Goal: Information Seeking & Learning: Learn about a topic

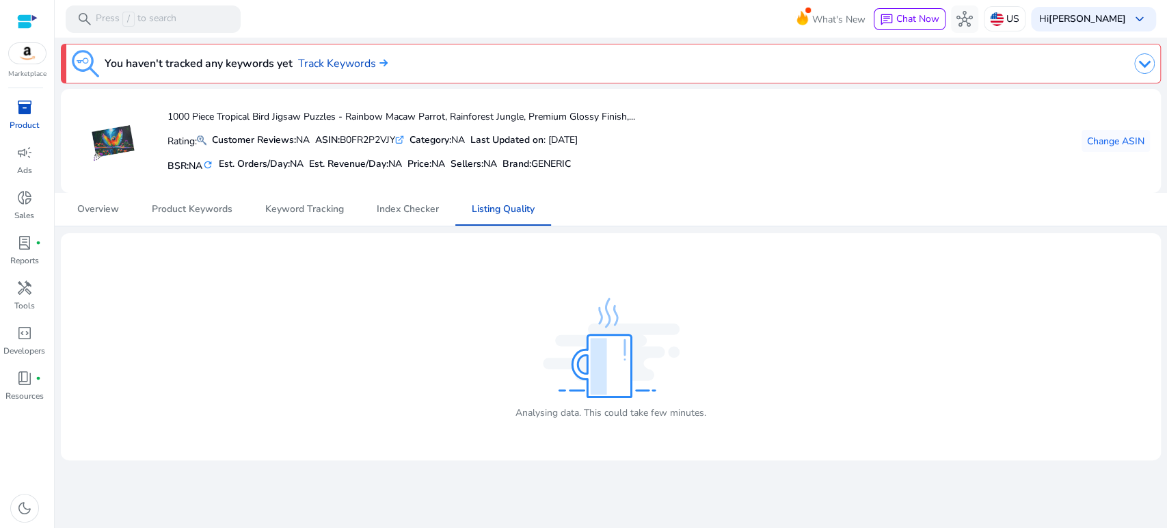
click at [26, 103] on span "inventory_2" at bounding box center [24, 107] width 16 height 16
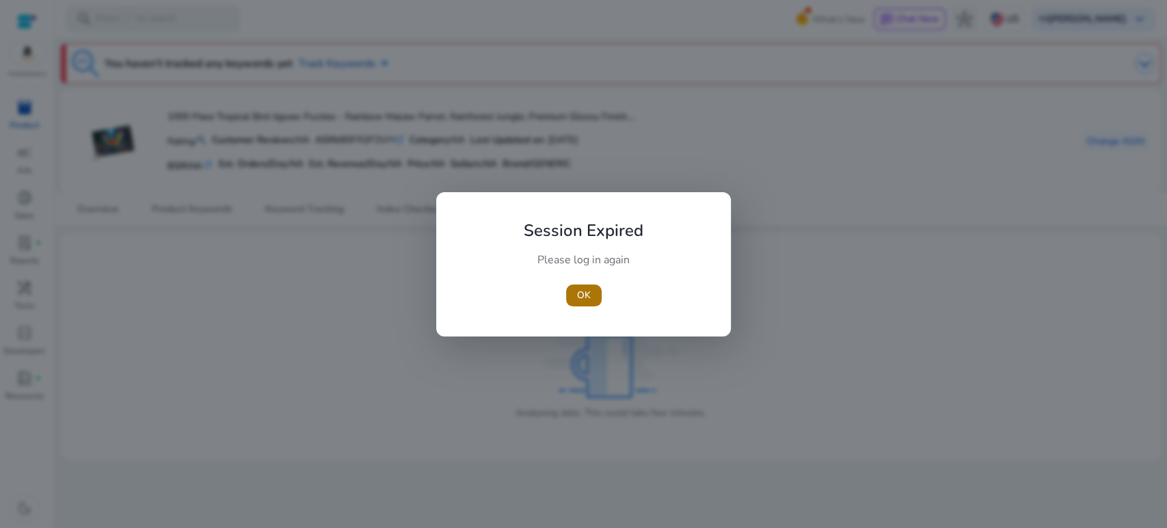
click at [583, 293] on span "OK" at bounding box center [584, 295] width 14 height 14
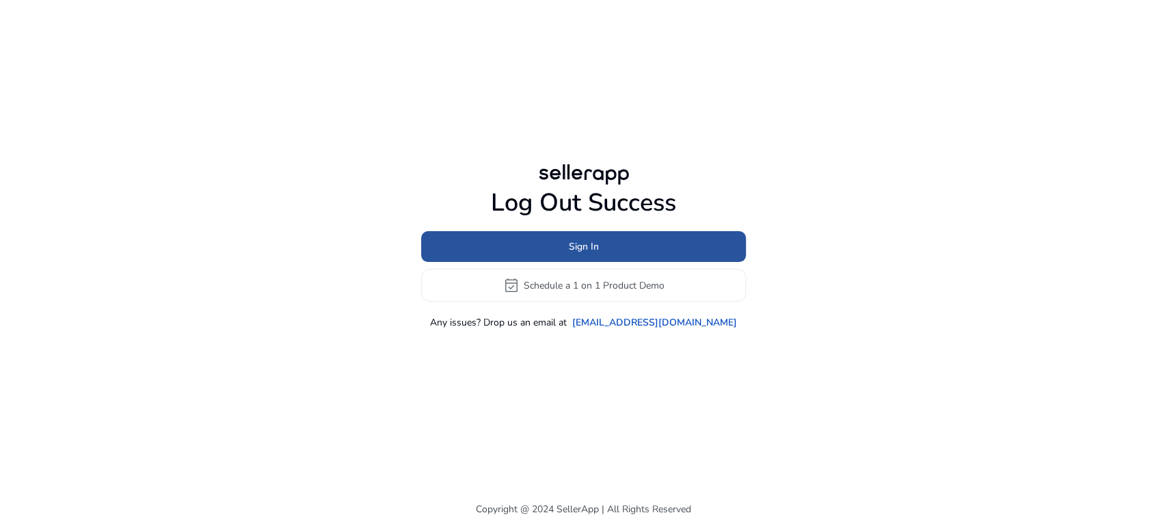
click at [592, 242] on span "Sign In" at bounding box center [584, 246] width 30 height 14
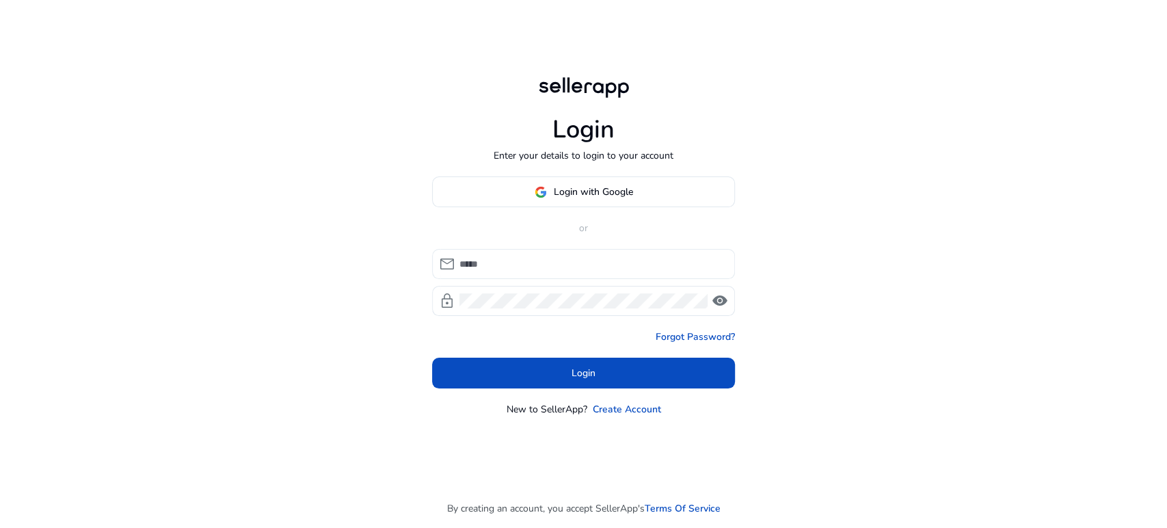
type input "**********"
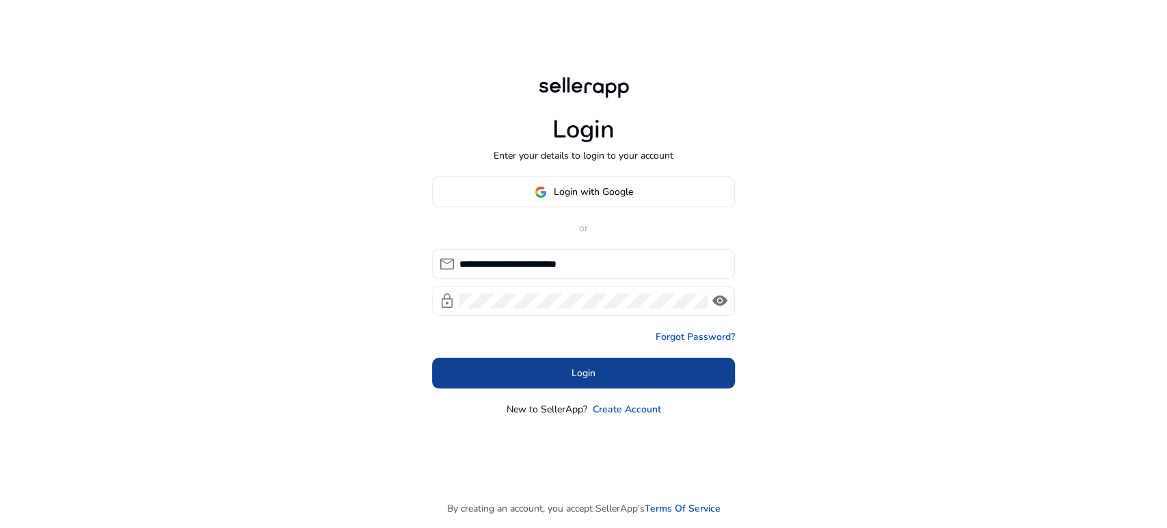
click at [558, 373] on span at bounding box center [583, 373] width 303 height 33
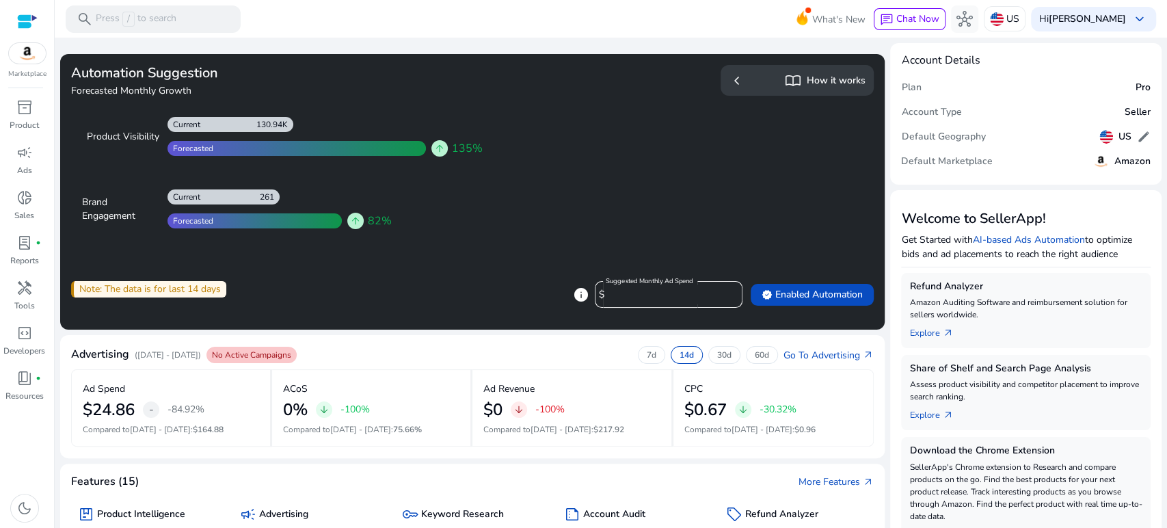
drag, startPoint x: 25, startPoint y: 102, endPoint x: 59, endPoint y: 269, distance: 170.9
click at [25, 102] on span "inventory_2" at bounding box center [24, 107] width 16 height 16
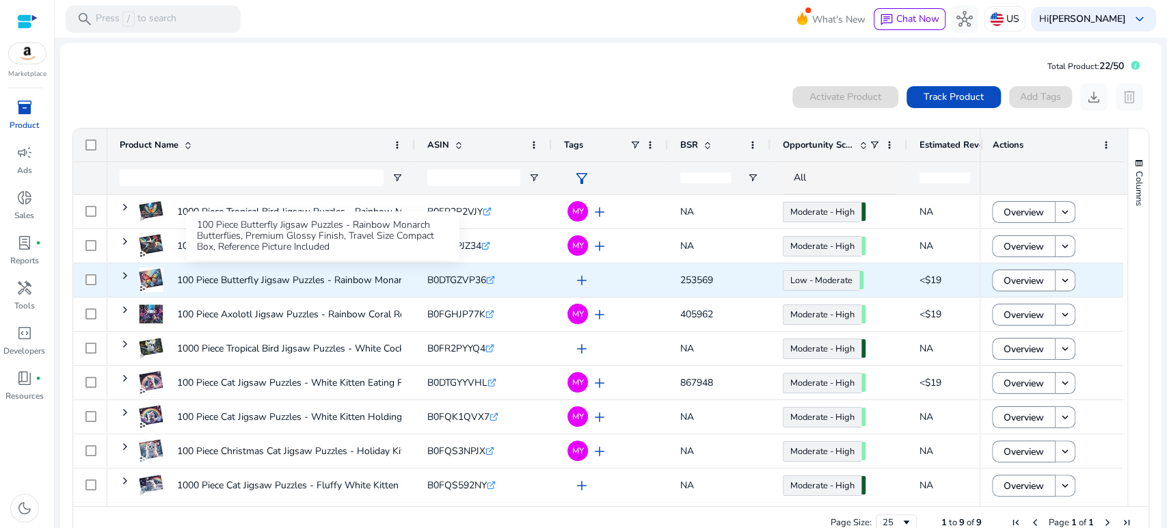
click at [373, 280] on p "100 Piece Butterfly Jigsaw Puzzles - Rainbow Monarch Butterflies,..." at bounding box center [322, 280] width 290 height 28
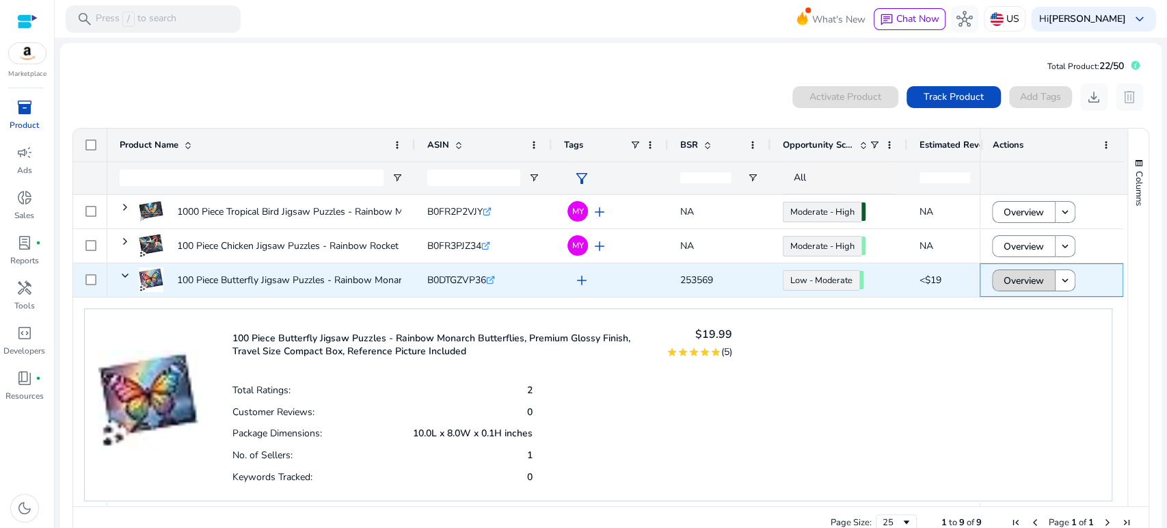
click at [1003, 284] on span "Overview" at bounding box center [1023, 281] width 40 height 28
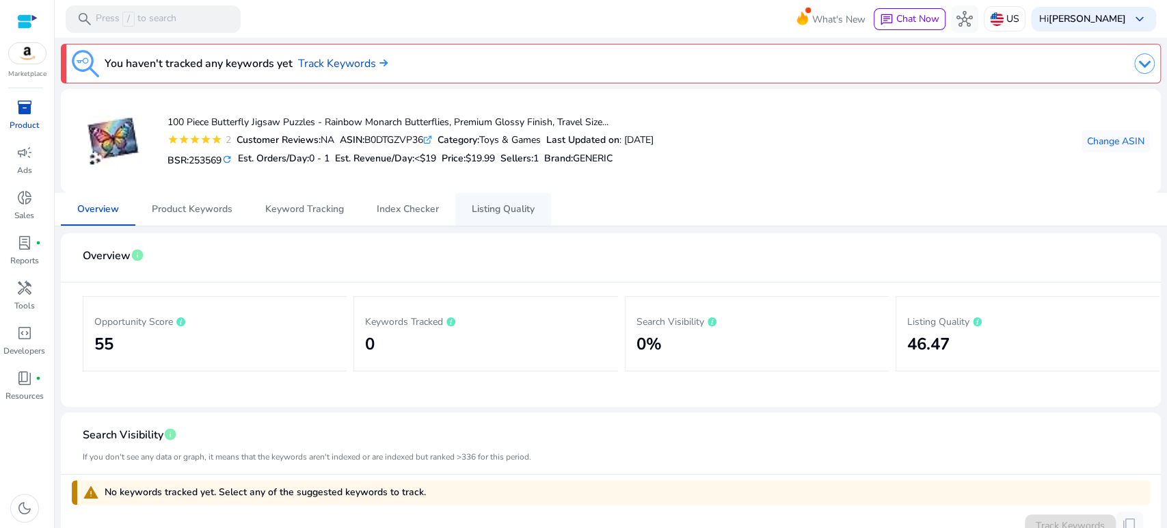
click at [514, 204] on span "Listing Quality" at bounding box center [503, 209] width 63 height 10
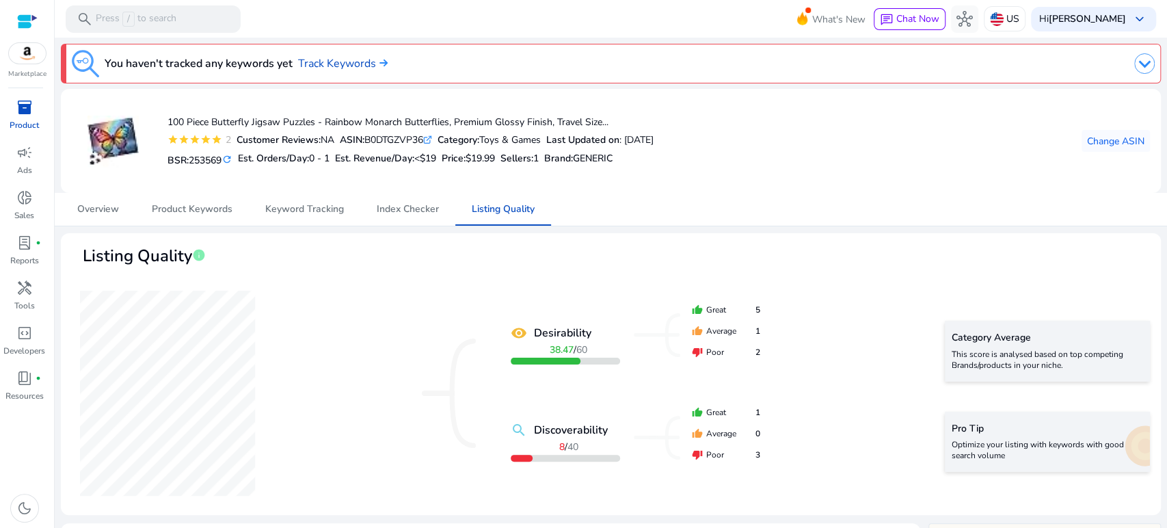
click at [983, 446] on p "Optimize your listing with keywords with good search volume" at bounding box center [1046, 450] width 191 height 22
click at [973, 417] on div "Pro Tip Optimize your listing with keywords with good search volume" at bounding box center [1047, 441] width 205 height 60
click at [984, 446] on p "Optimize your listing with keywords with good search volume" at bounding box center [1046, 450] width 191 height 22
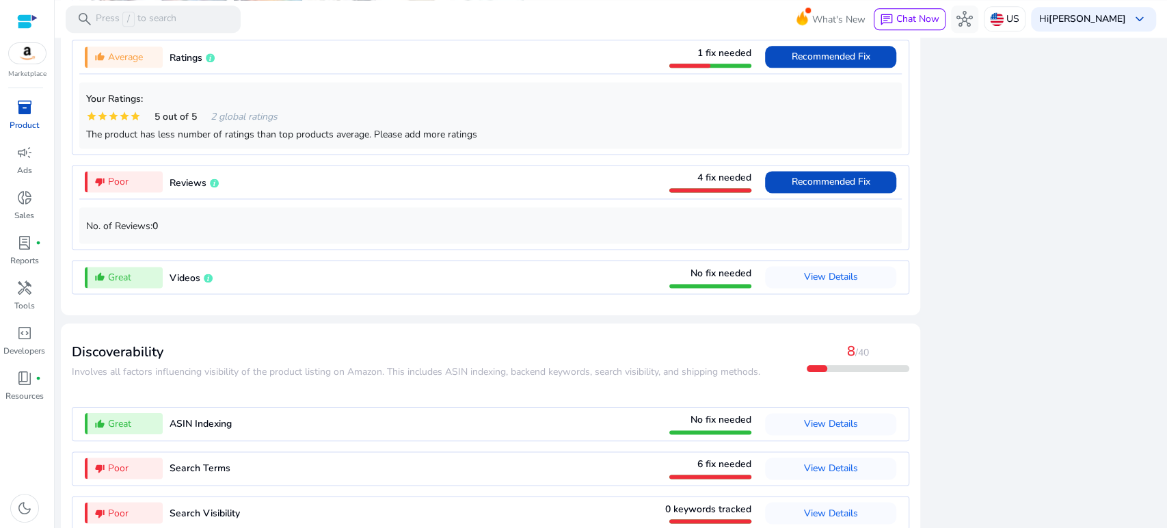
scroll to position [1318, 0]
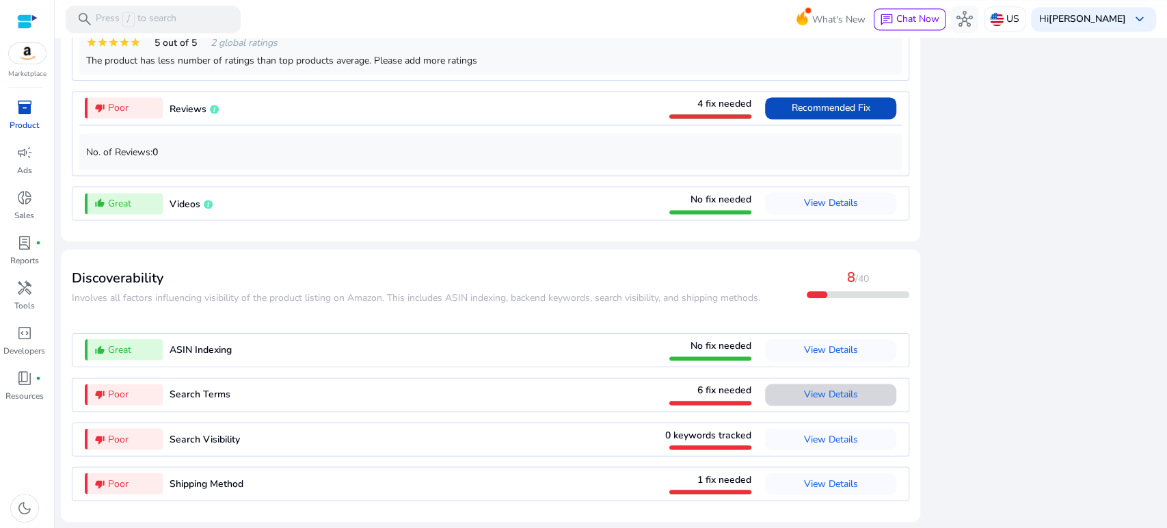
click at [808, 398] on span "View Details" at bounding box center [831, 394] width 54 height 13
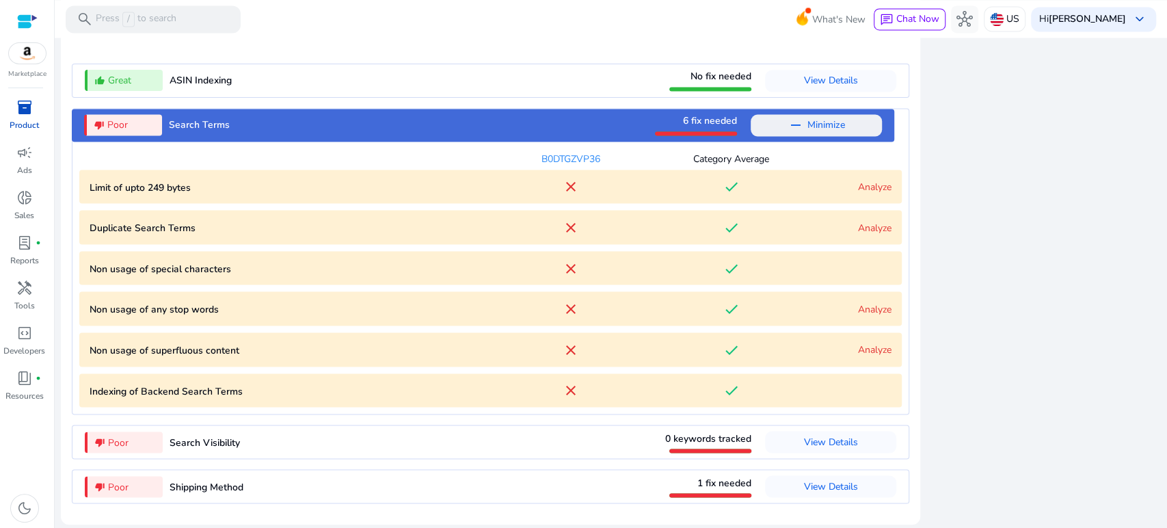
scroll to position [1591, 0]
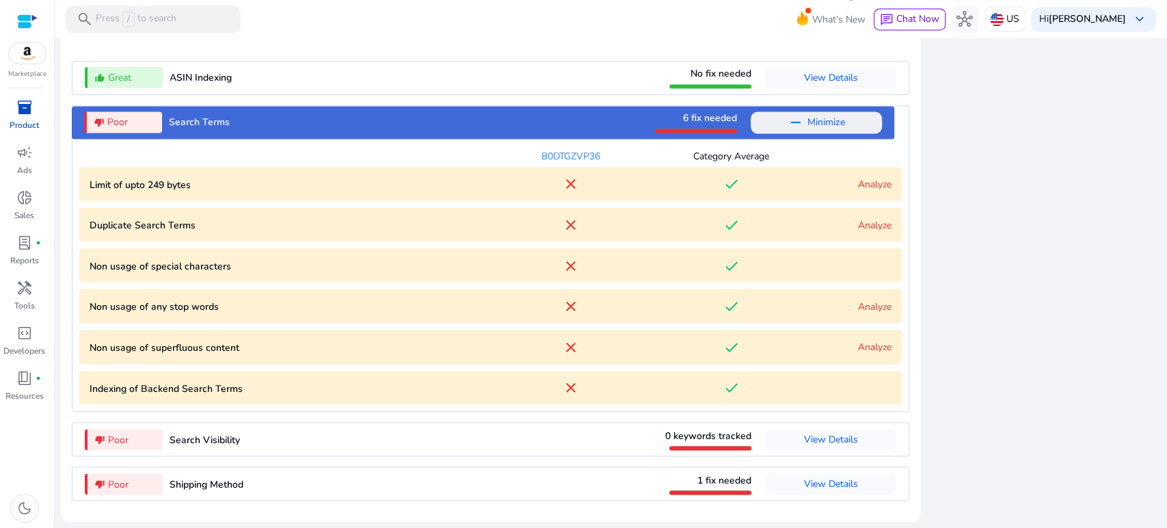
click at [864, 185] on link "Analyze" at bounding box center [874, 183] width 33 height 13
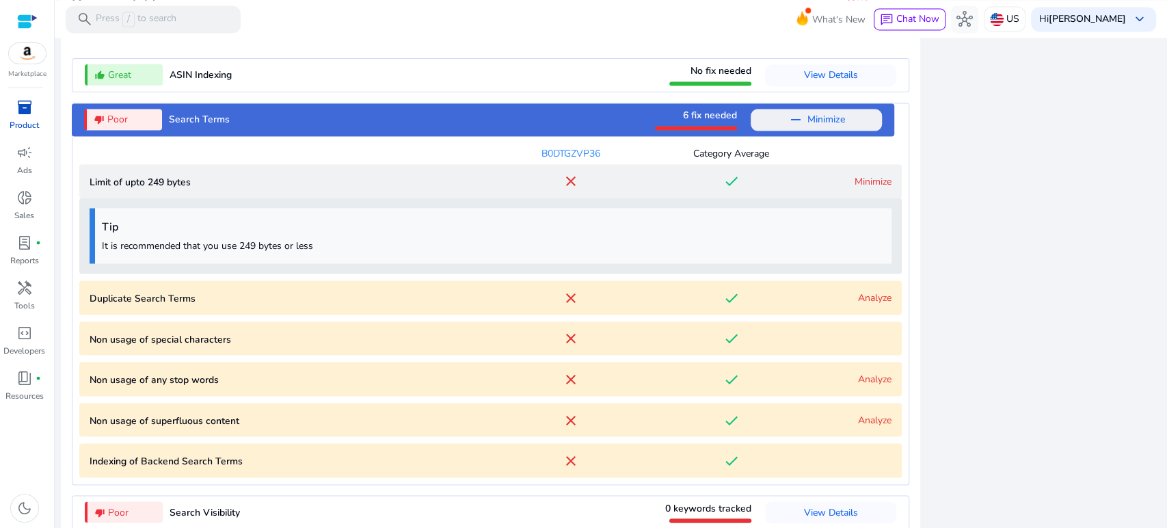
scroll to position [1666, 0]
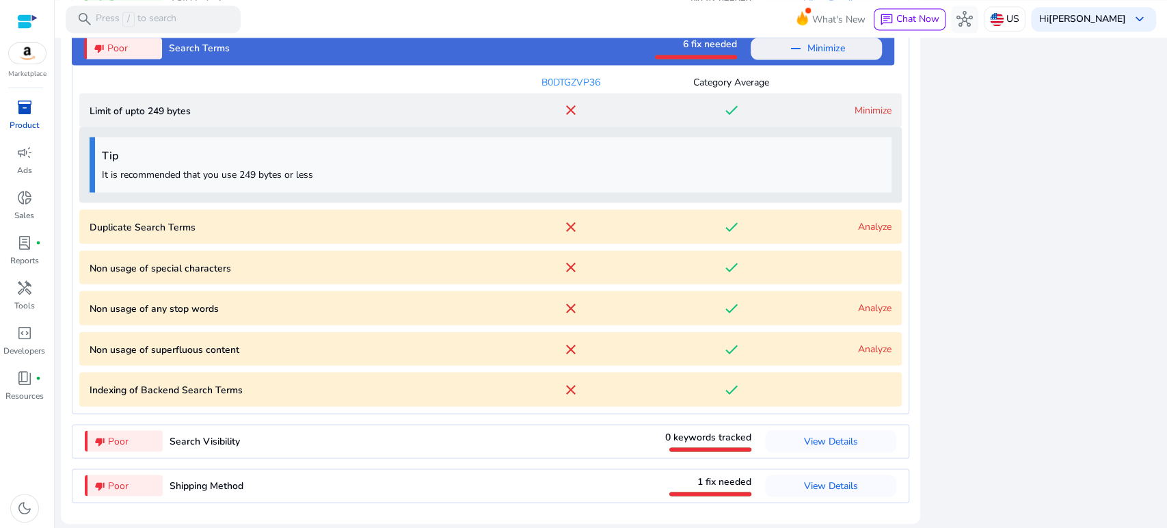
click at [864, 185] on div "Limit of upto 249 bytes close done Minimize Tip It is recommended that you use …" at bounding box center [490, 147] width 822 height 109
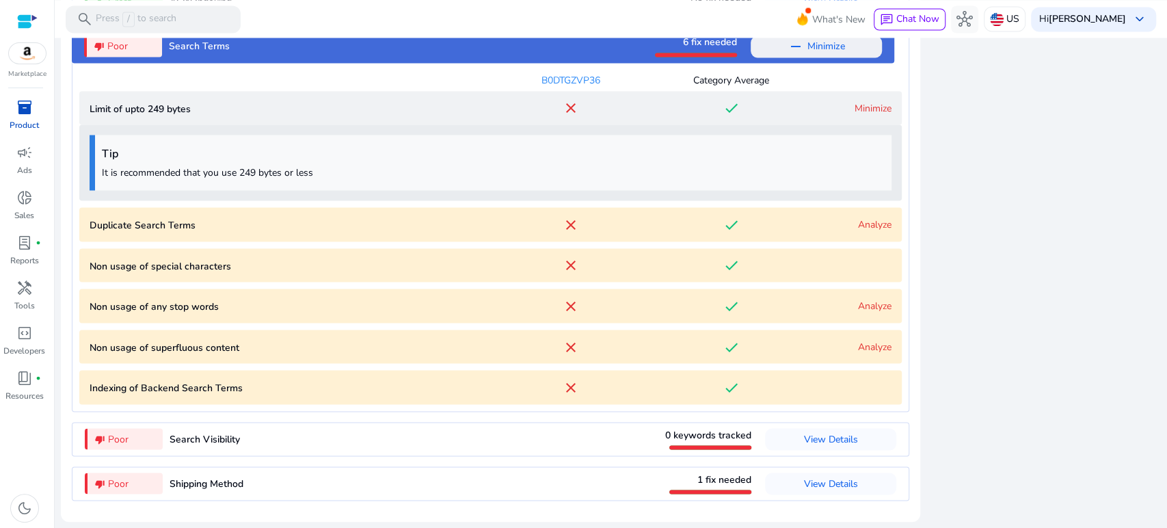
click at [863, 221] on link "Analyze" at bounding box center [874, 223] width 33 height 13
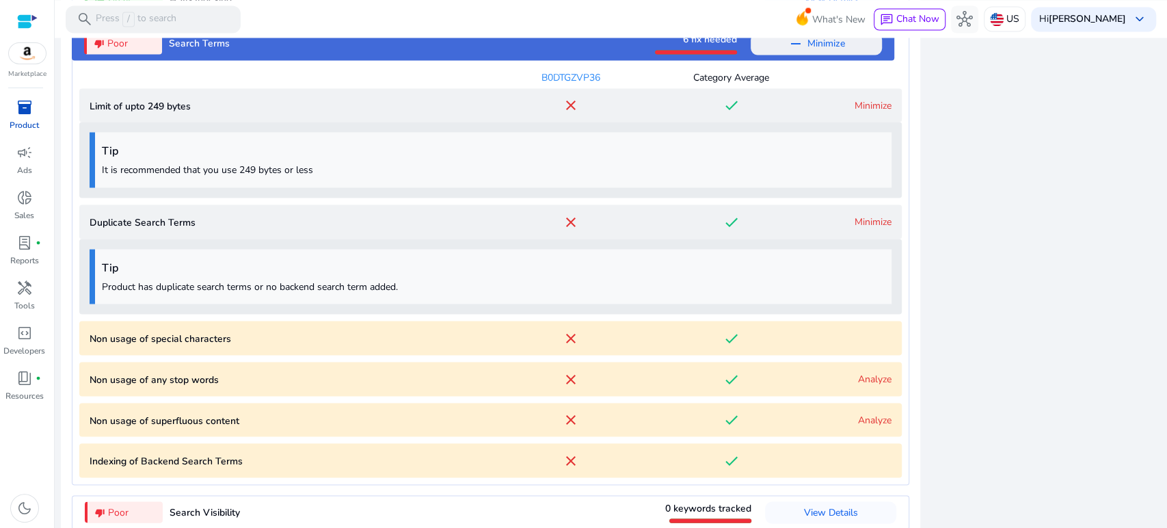
click at [860, 106] on link "Minimize" at bounding box center [872, 104] width 37 height 13
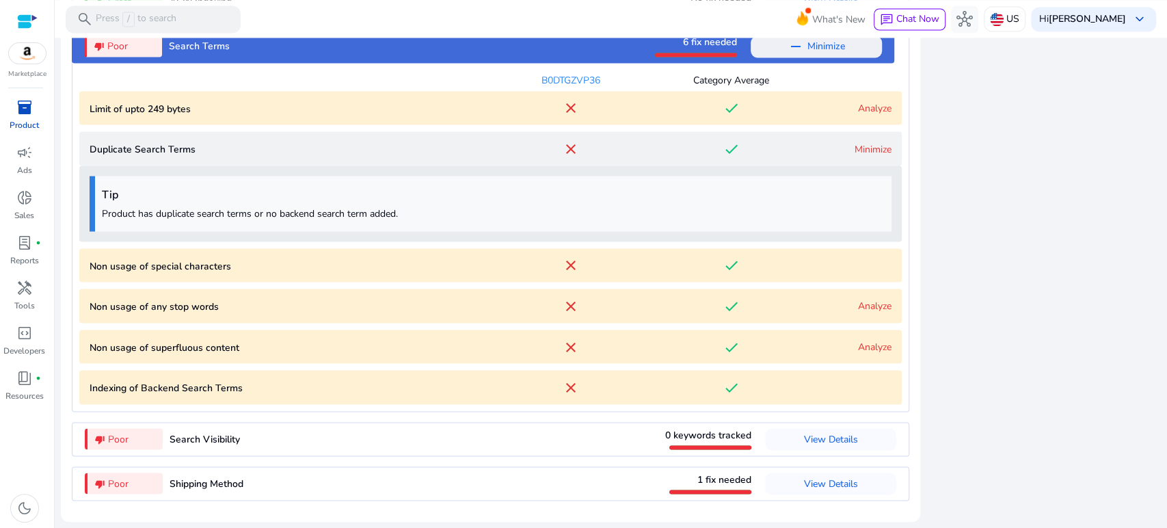
click at [857, 158] on Terms "Duplicate Search Terms close done Minimize" at bounding box center [490, 148] width 822 height 34
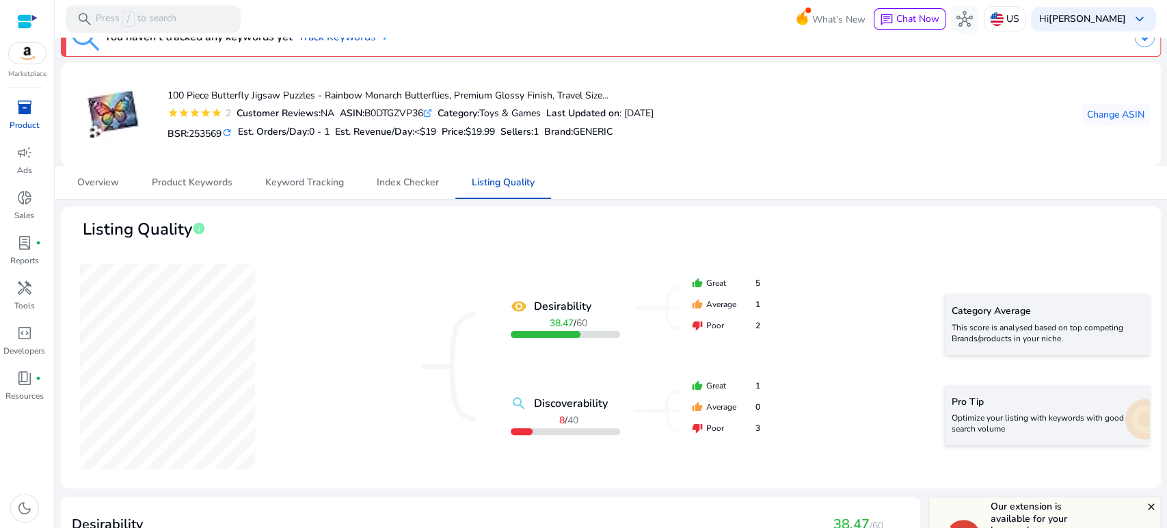
scroll to position [0, 0]
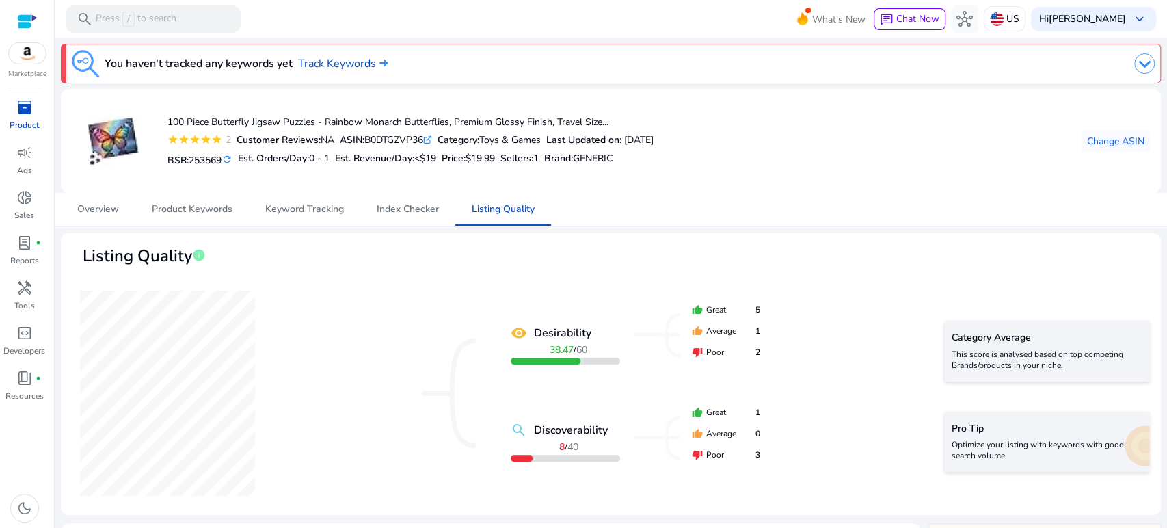
click at [392, 139] on div "ASIN: B0DTGZVP36 .st0{fill:#2c8af8}" at bounding box center [386, 140] width 92 height 14
copy div "B0DTGZVP36"
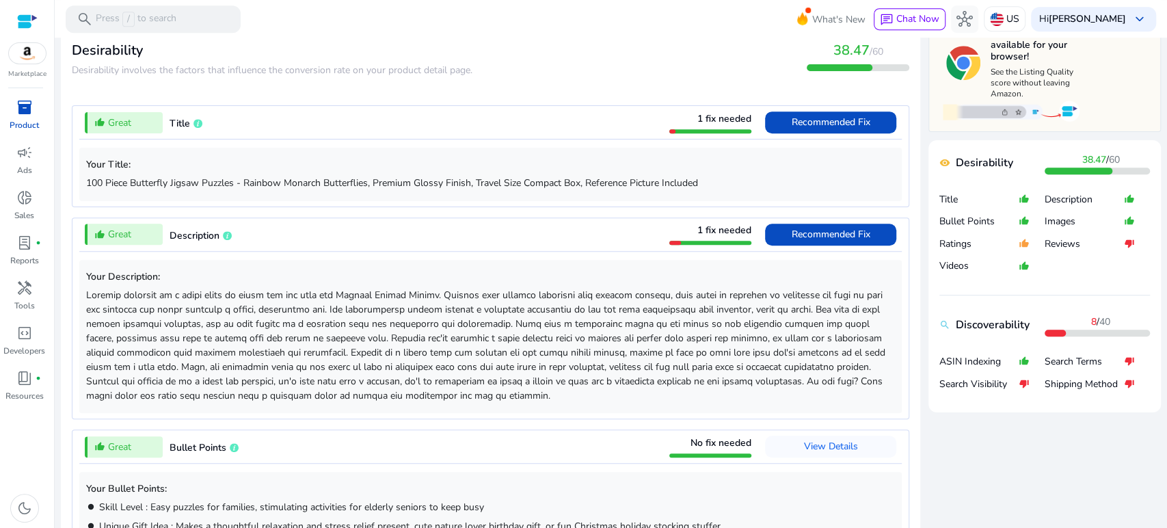
scroll to position [531, 0]
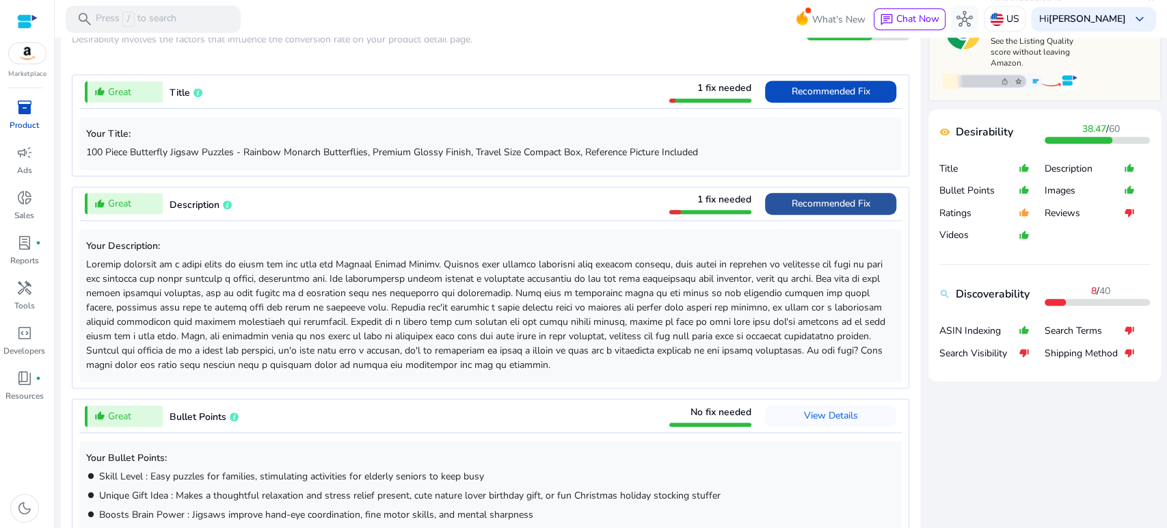
click at [812, 204] on span "Recommended Fix" at bounding box center [831, 203] width 79 height 13
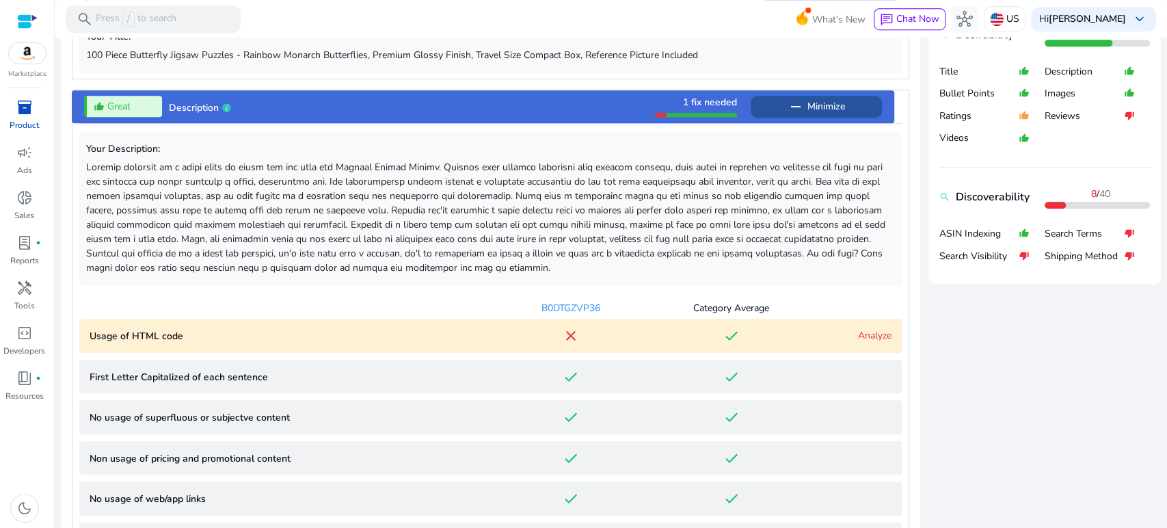
click at [812, 204] on div "thumb_up_alt Great Description 1 fix needed remove Minimize Your Description: B…" at bounding box center [490, 347] width 837 height 515
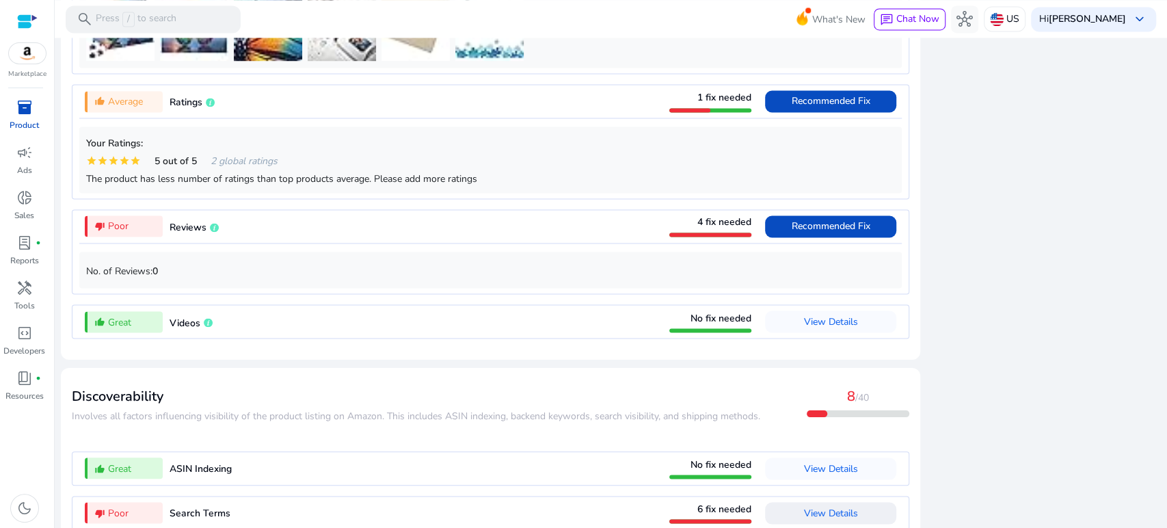
scroll to position [1552, 0]
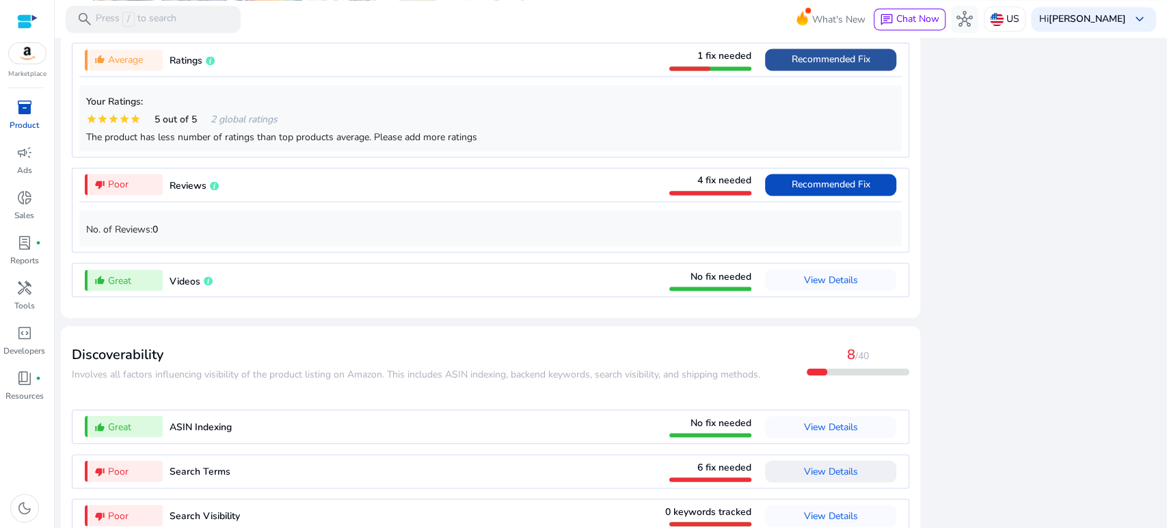
click at [803, 64] on span "Recommended Fix" at bounding box center [831, 59] width 79 height 13
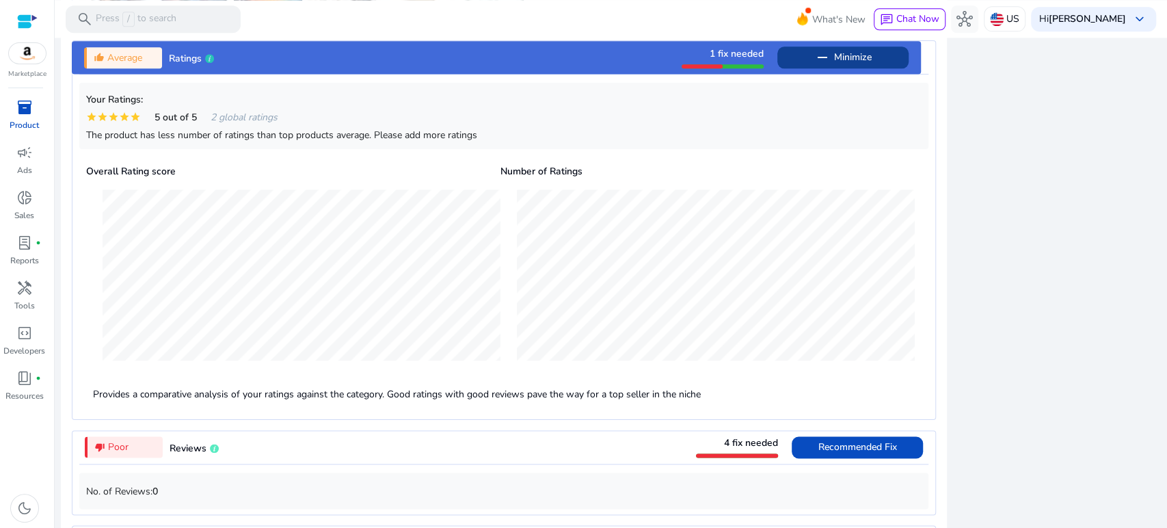
scroll to position [1210, 0]
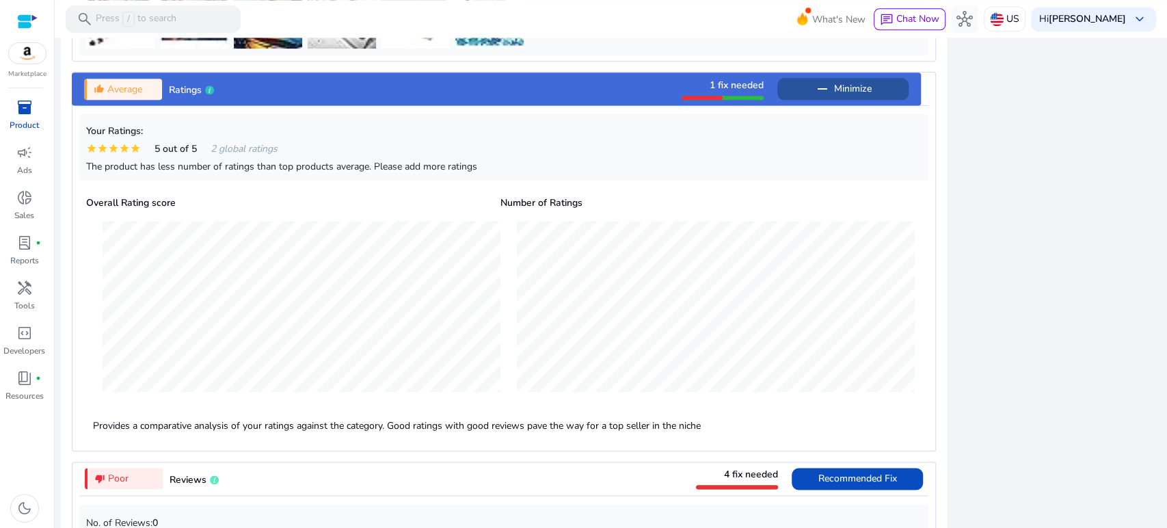
click at [860, 92] on span "Minimize" at bounding box center [853, 89] width 38 height 22
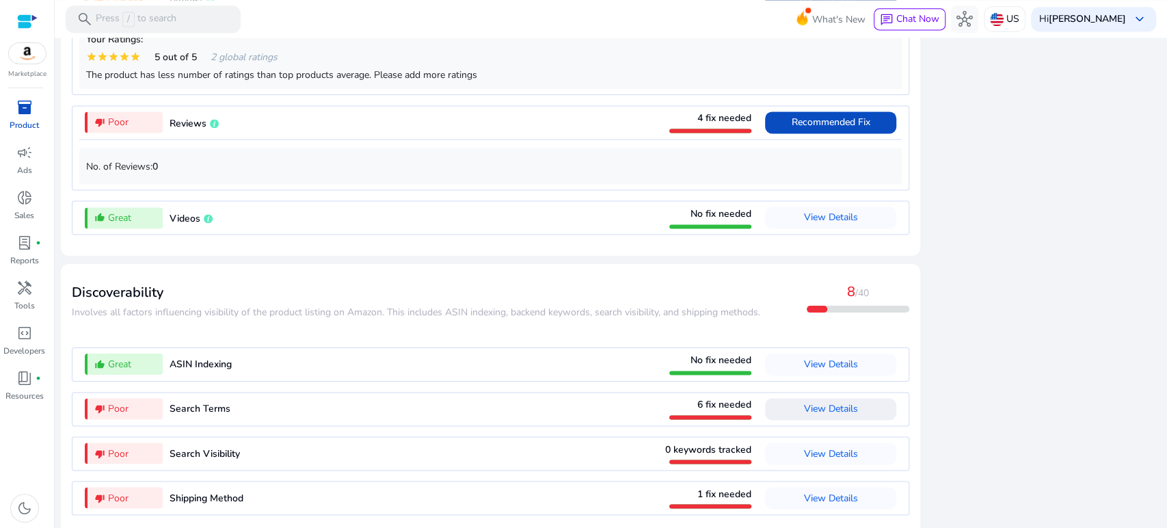
scroll to position [1318, 0]
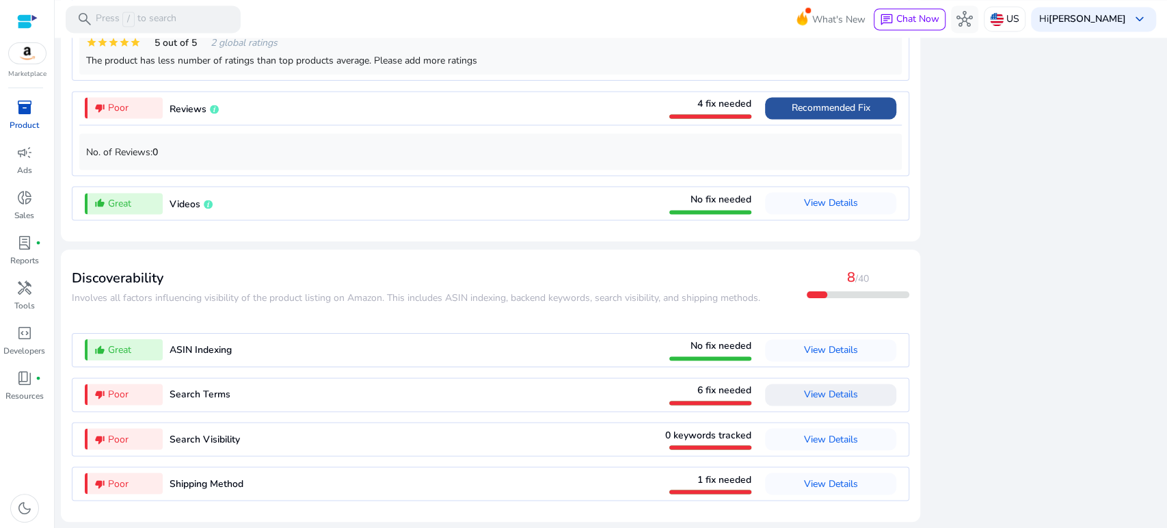
click at [827, 103] on span "Recommended Fix" at bounding box center [831, 107] width 79 height 13
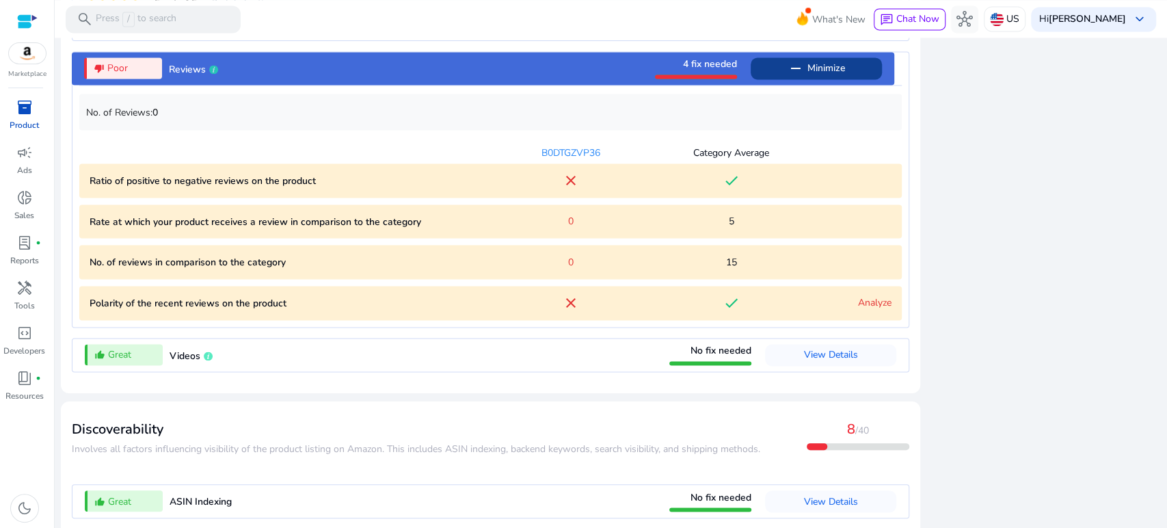
scroll to position [1334, 0]
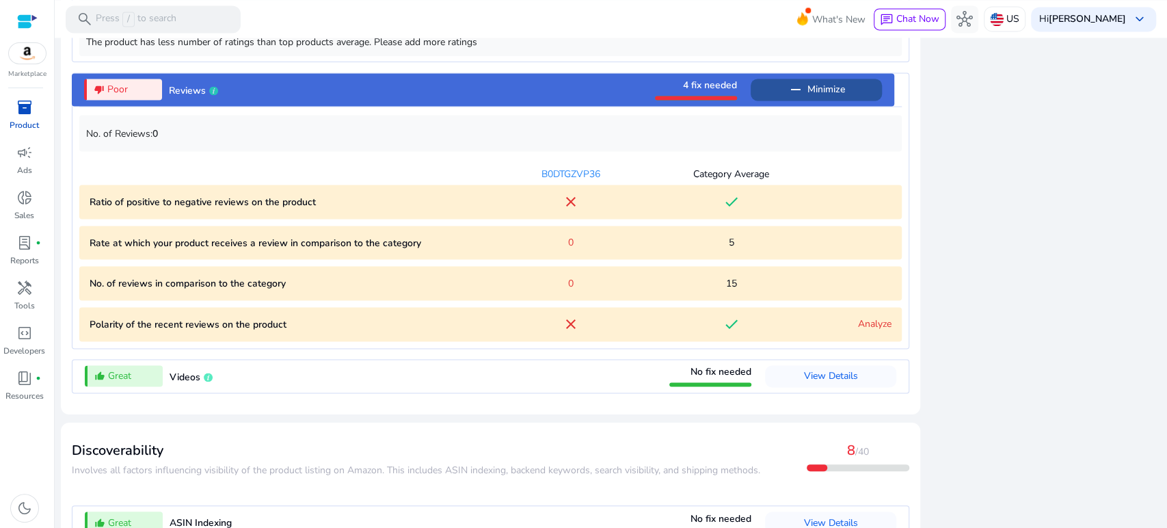
click at [816, 94] on span "Minimize" at bounding box center [826, 90] width 38 height 22
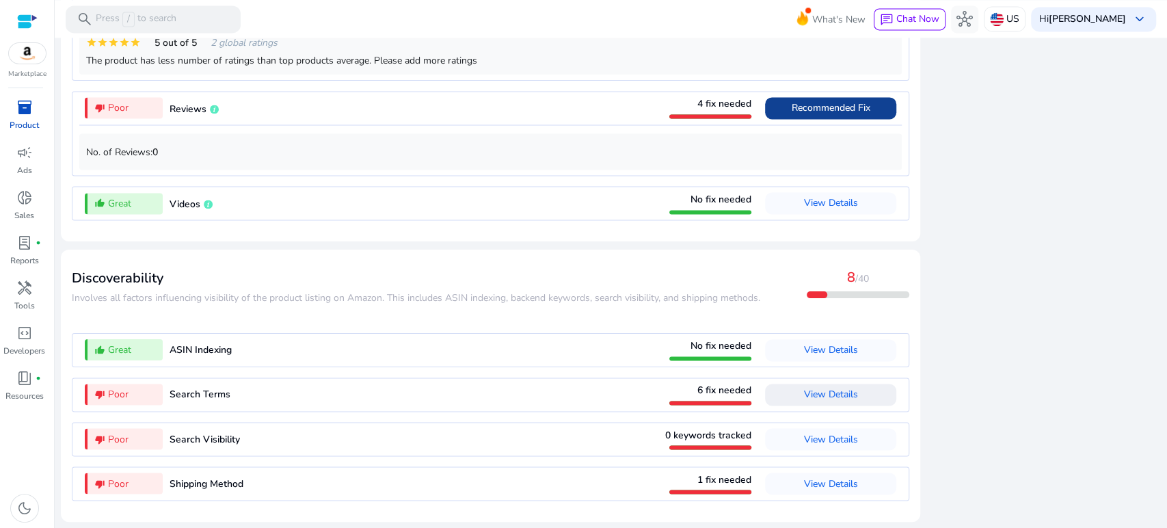
scroll to position [1318, 0]
click at [811, 394] on span "View Details" at bounding box center [831, 394] width 54 height 13
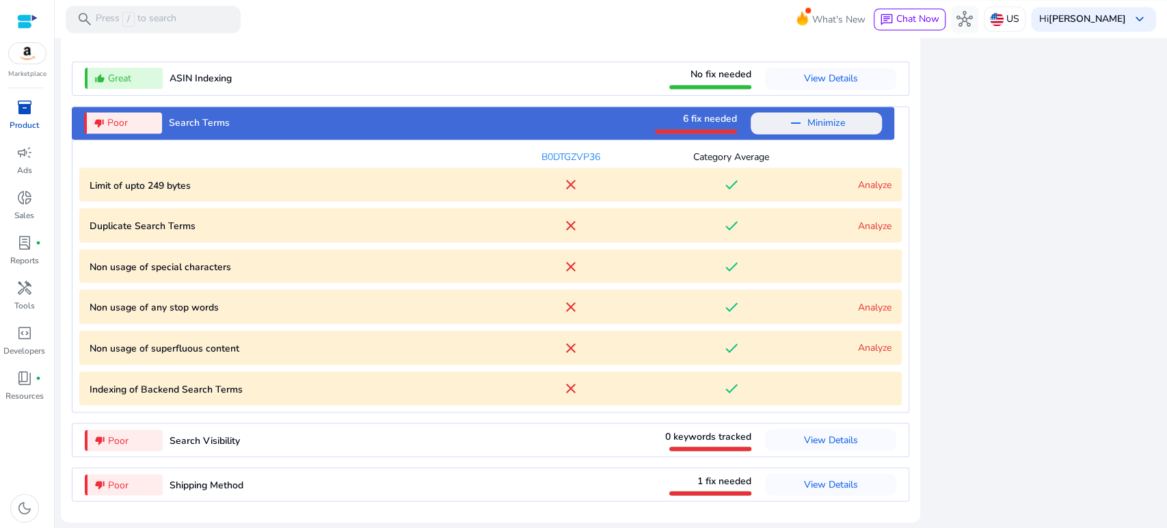
scroll to position [1591, 0]
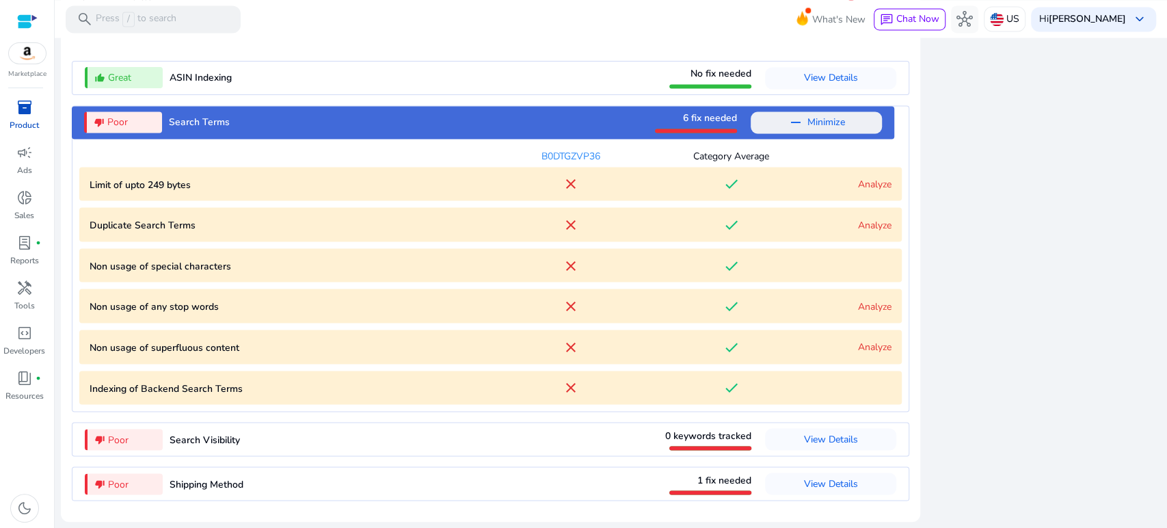
click at [868, 224] on link "Analyze" at bounding box center [874, 224] width 33 height 13
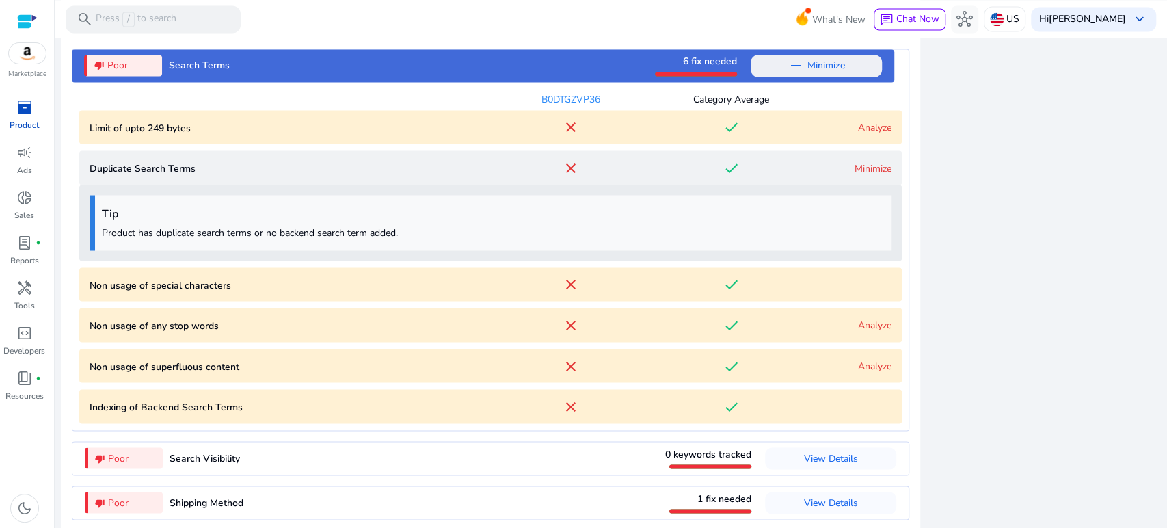
scroll to position [1666, 0]
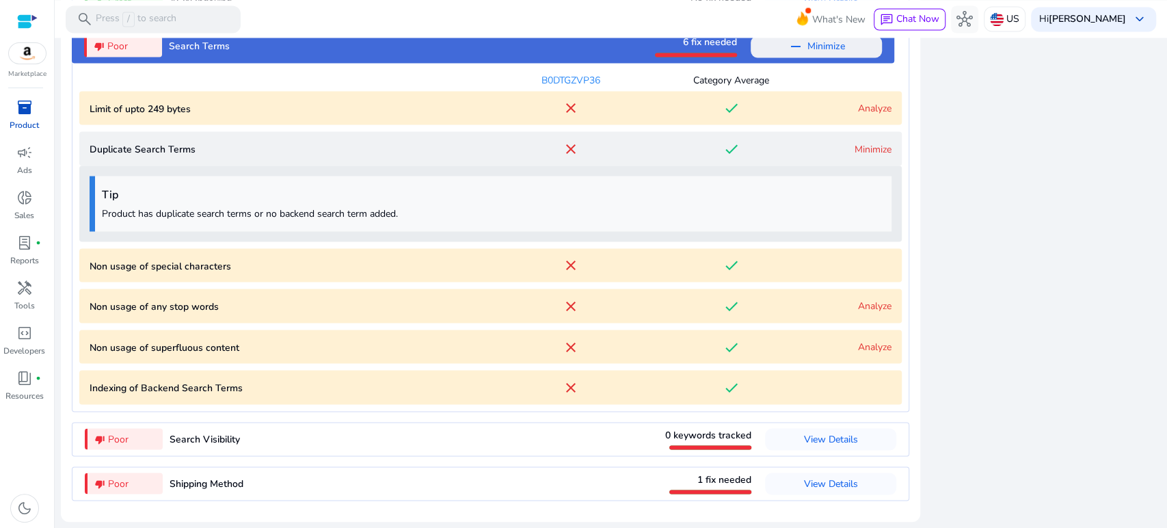
click at [859, 148] on link "Minimize" at bounding box center [872, 148] width 37 height 13
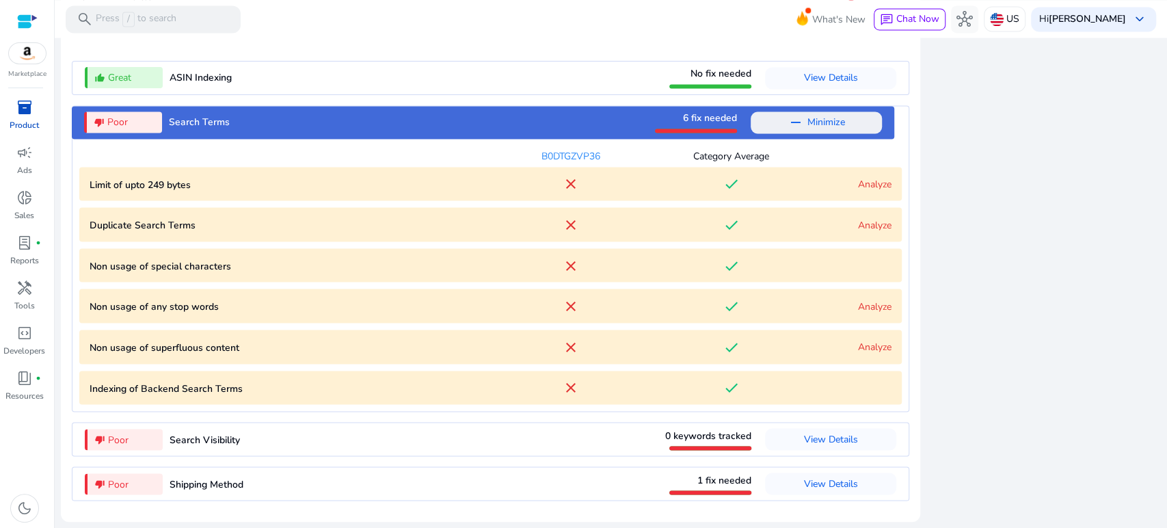
scroll to position [1591, 0]
click at [872, 183] on link "Analyze" at bounding box center [874, 183] width 33 height 13
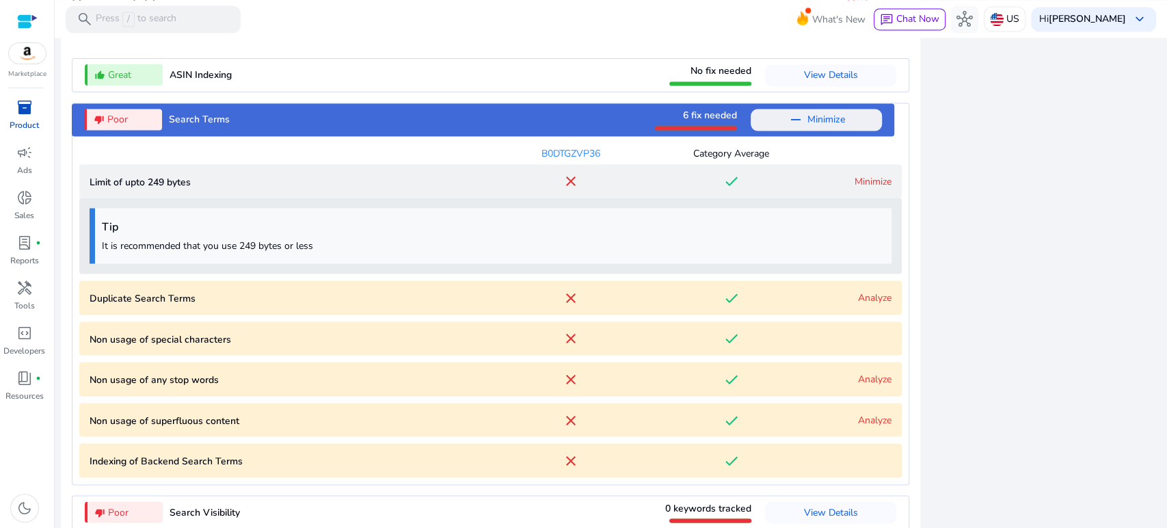
scroll to position [1666, 0]
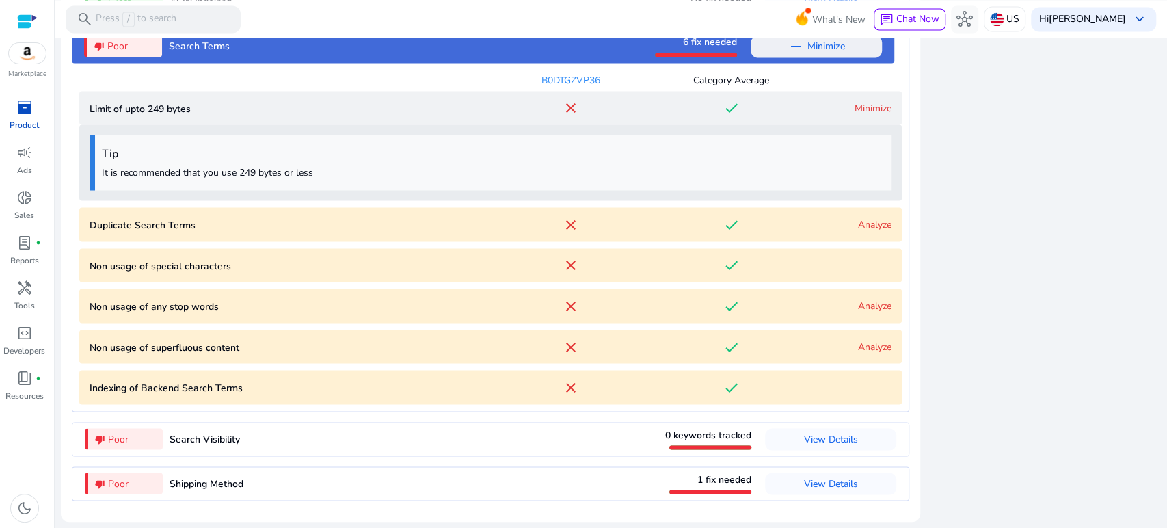
click at [854, 109] on link "Minimize" at bounding box center [872, 107] width 37 height 13
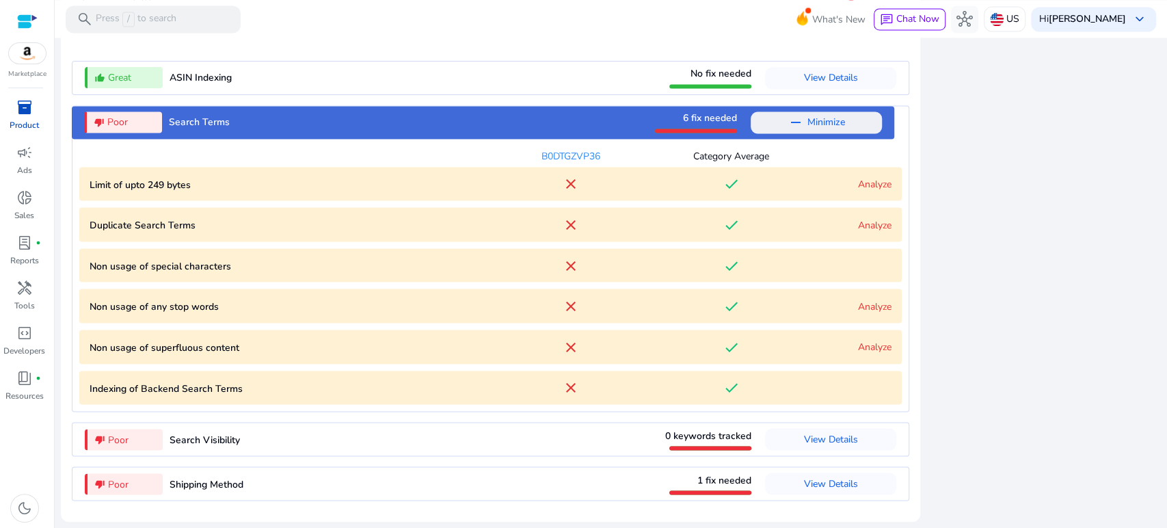
scroll to position [1591, 0]
click at [873, 301] on link "Analyze" at bounding box center [874, 305] width 33 height 13
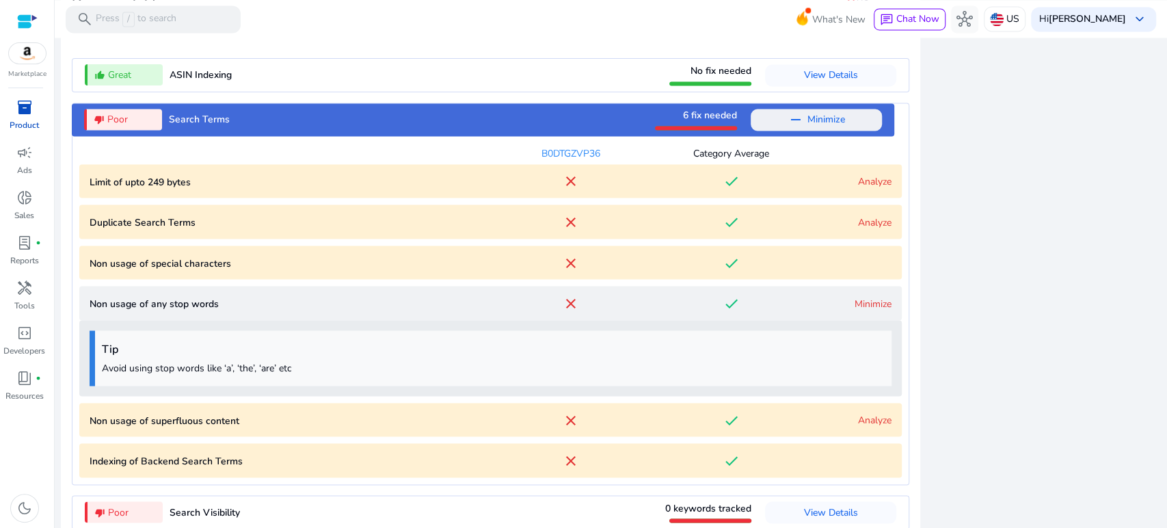
scroll to position [1666, 0]
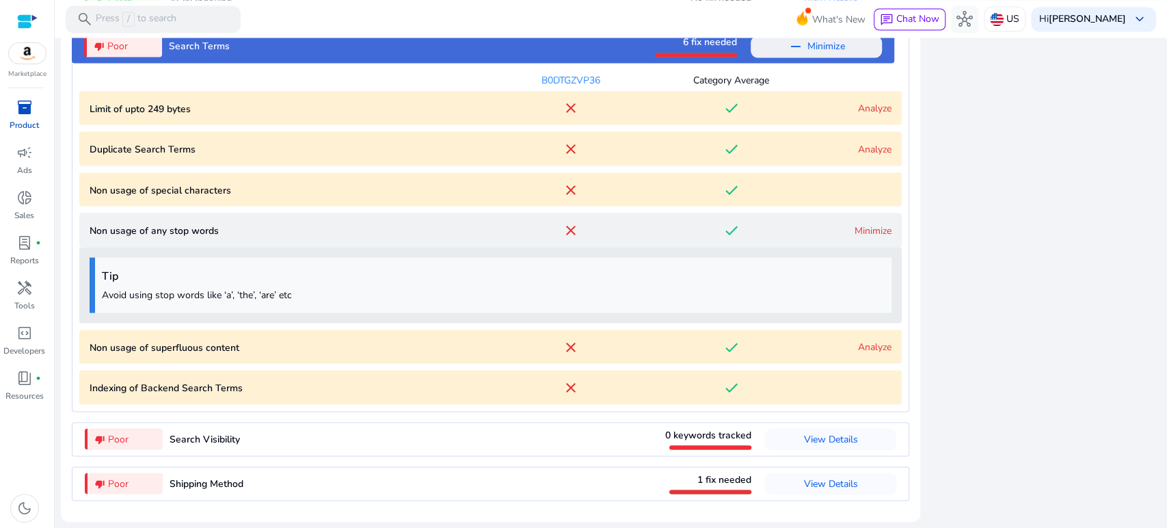
click at [873, 301] on p "Avoid using stop words like ‘a’, ‘the’, ‘are’ etc" at bounding box center [493, 294] width 783 height 14
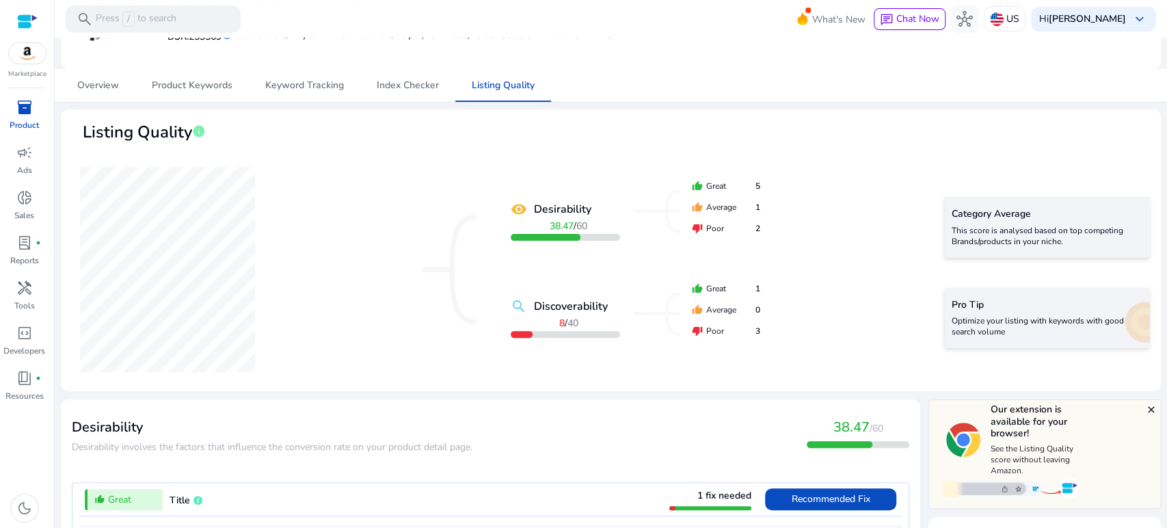
scroll to position [0, 0]
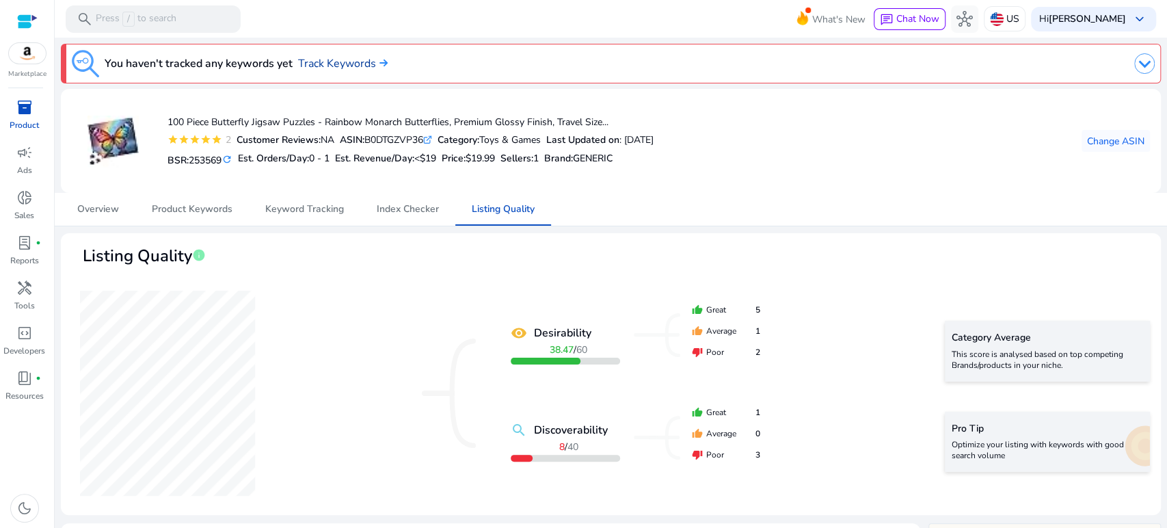
click at [359, 67] on link "Track Keywords" at bounding box center [343, 63] width 90 height 16
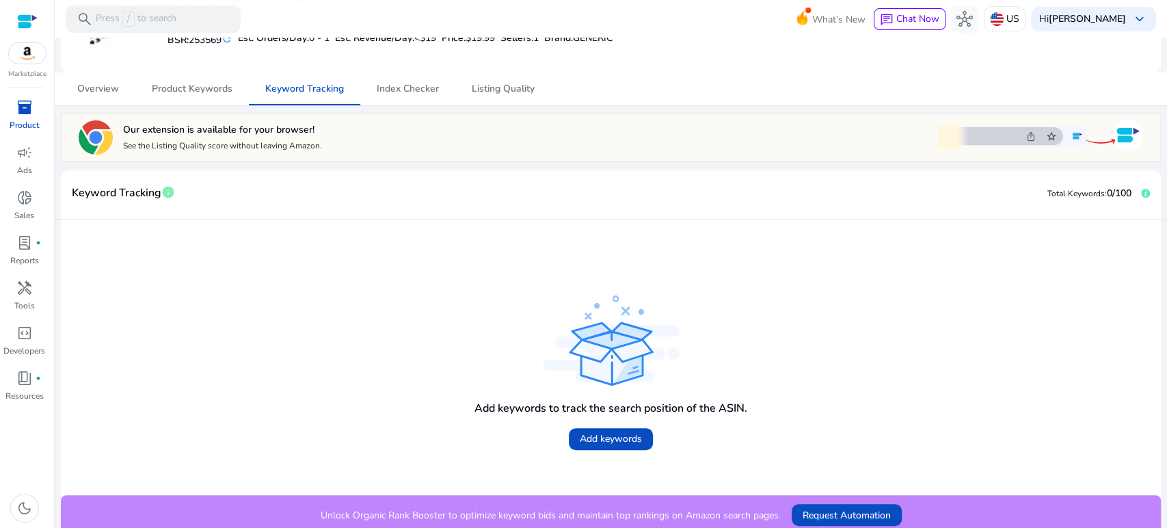
scroll to position [126, 0]
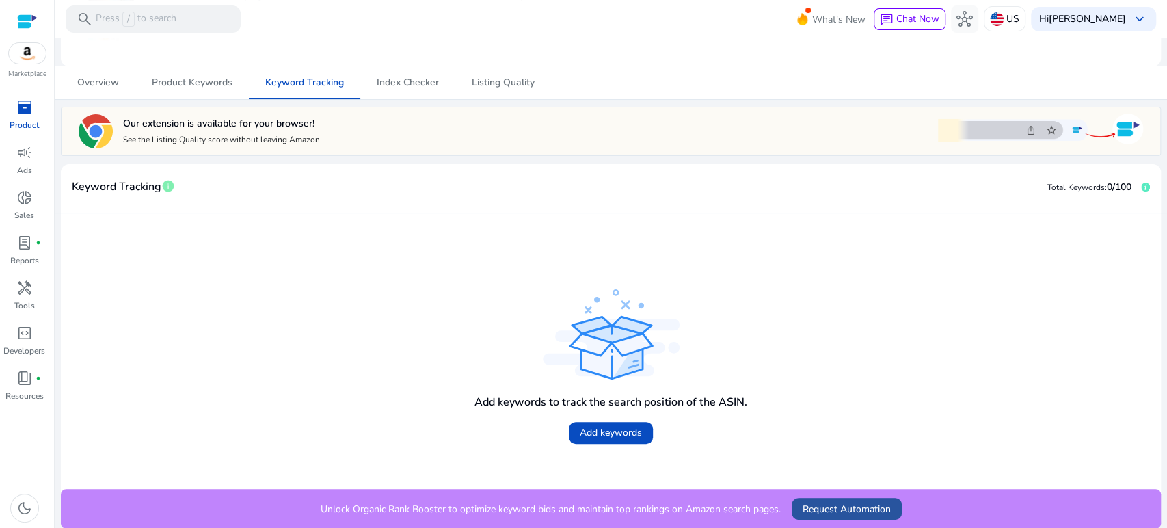
click at [855, 506] on span "Request Automation" at bounding box center [846, 509] width 88 height 14
click at [204, 87] on span "Product Keywords" at bounding box center [192, 83] width 81 height 10
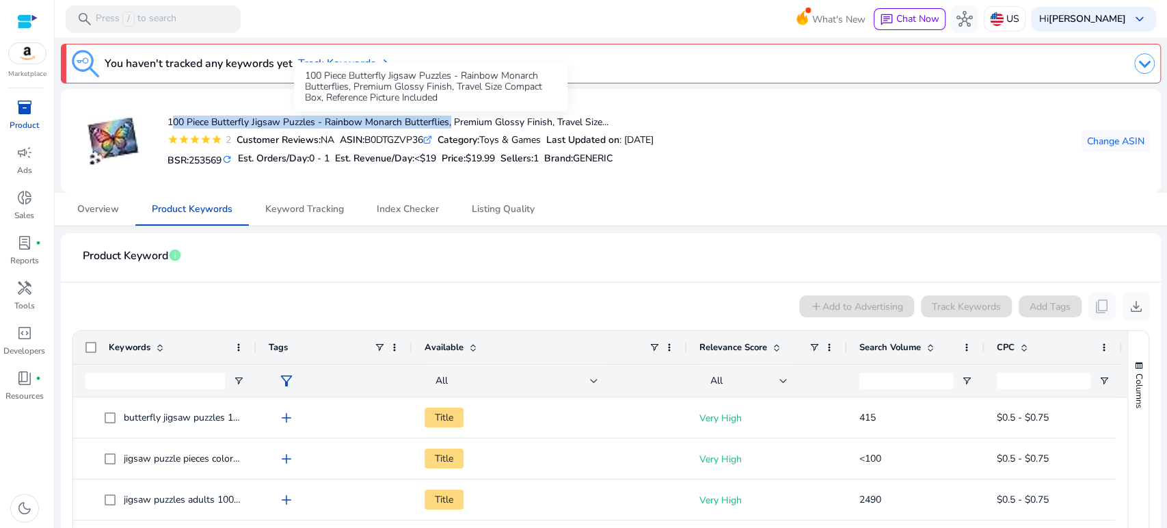
drag, startPoint x: 165, startPoint y: 119, endPoint x: 450, endPoint y: 118, distance: 285.0
click at [450, 118] on div "100 Piece Butterfly Jigsaw Puzzles - Rainbow Monarch Butterflies, Premium Gloss…" at bounding box center [363, 141] width 582 height 82
copy h4 "100 Piece Butterfly Jigsaw Puzzles - Rainbow Monarch Butterflies"
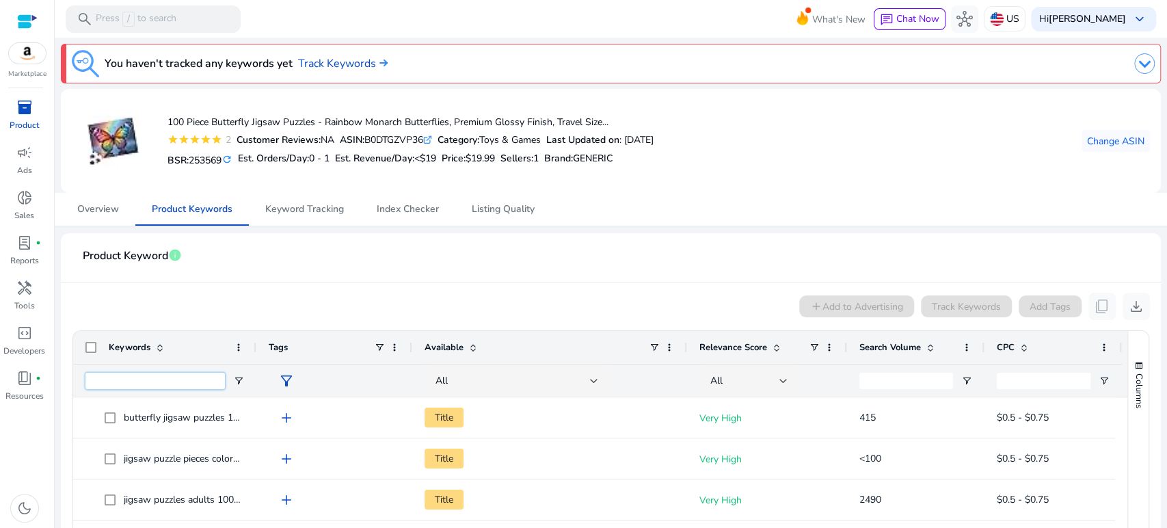
click at [175, 383] on input "Keywords Filter Input" at bounding box center [154, 381] width 139 height 16
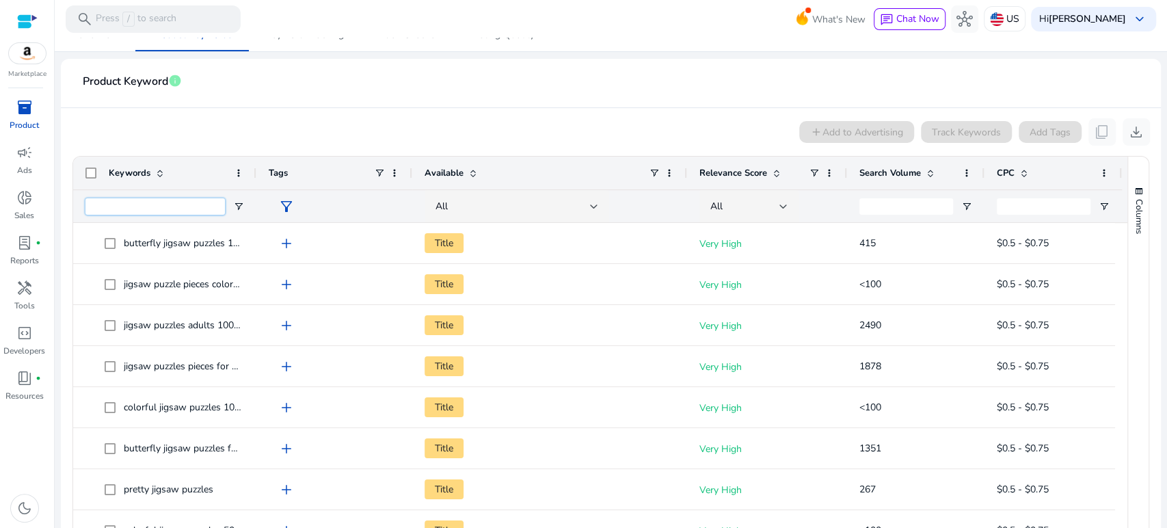
scroll to position [228, 0]
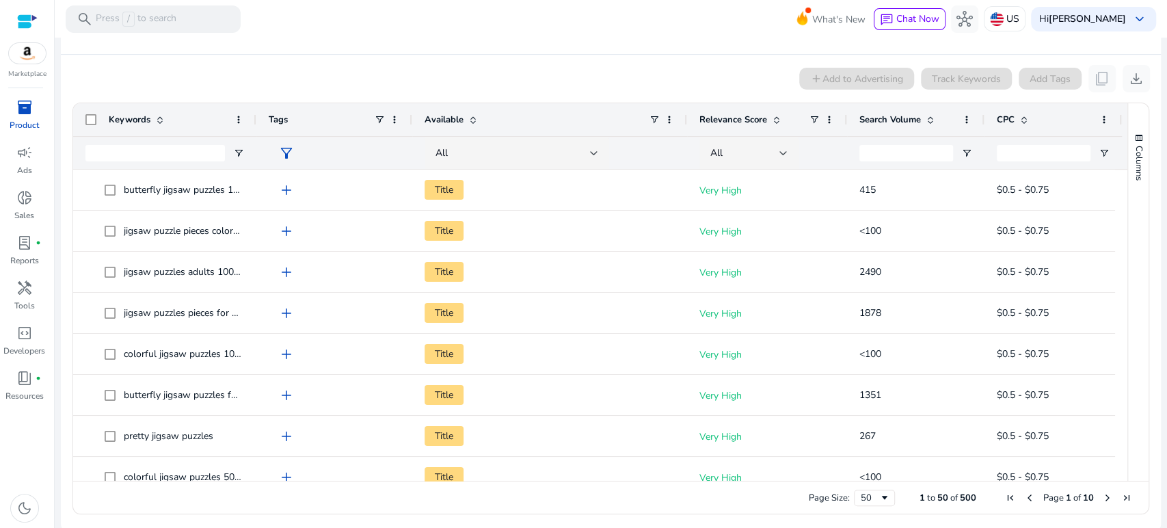
click at [891, 119] on span "Search Volume" at bounding box center [890, 119] width 62 height 12
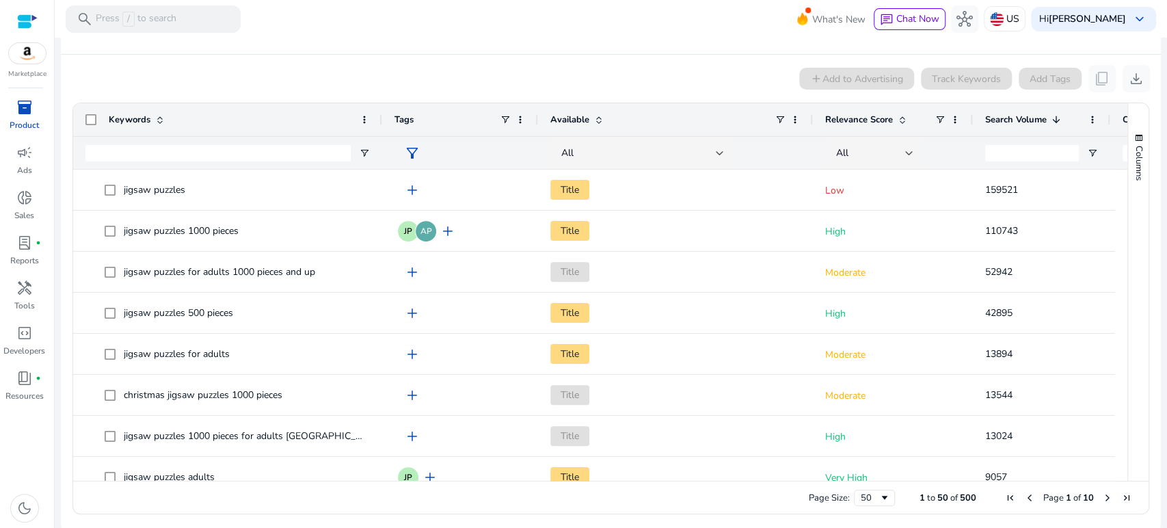
drag, startPoint x: 253, startPoint y: 116, endPoint x: 379, endPoint y: 168, distance: 136.1
click at [379, 168] on div "Keywords Tags Available Relevance Score" at bounding box center [666, 136] width 1187 height 66
click at [884, 120] on span "Relevance Score" at bounding box center [859, 119] width 68 height 12
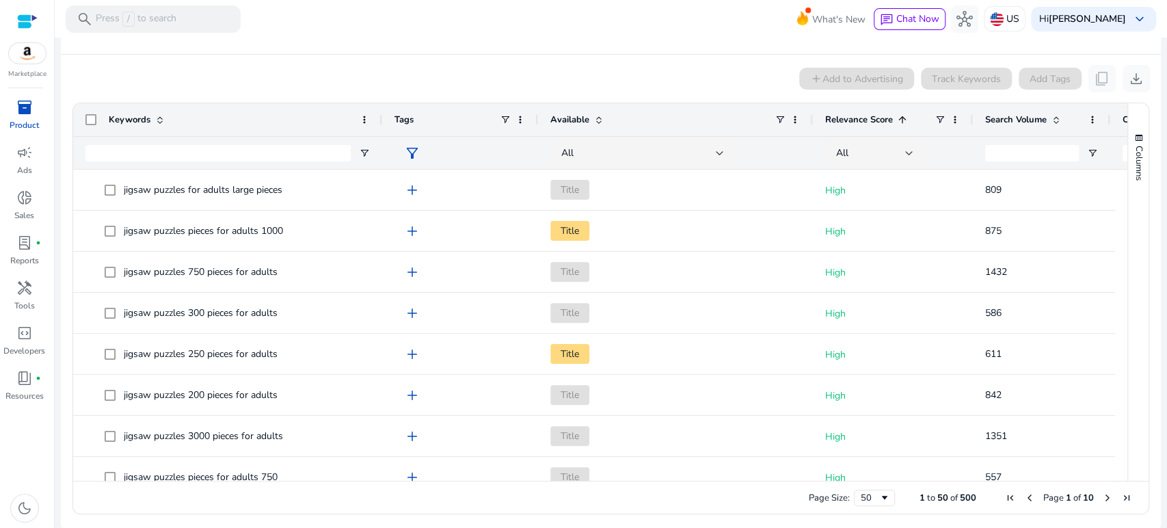
click at [882, 120] on span "Relevance Score" at bounding box center [859, 119] width 68 height 12
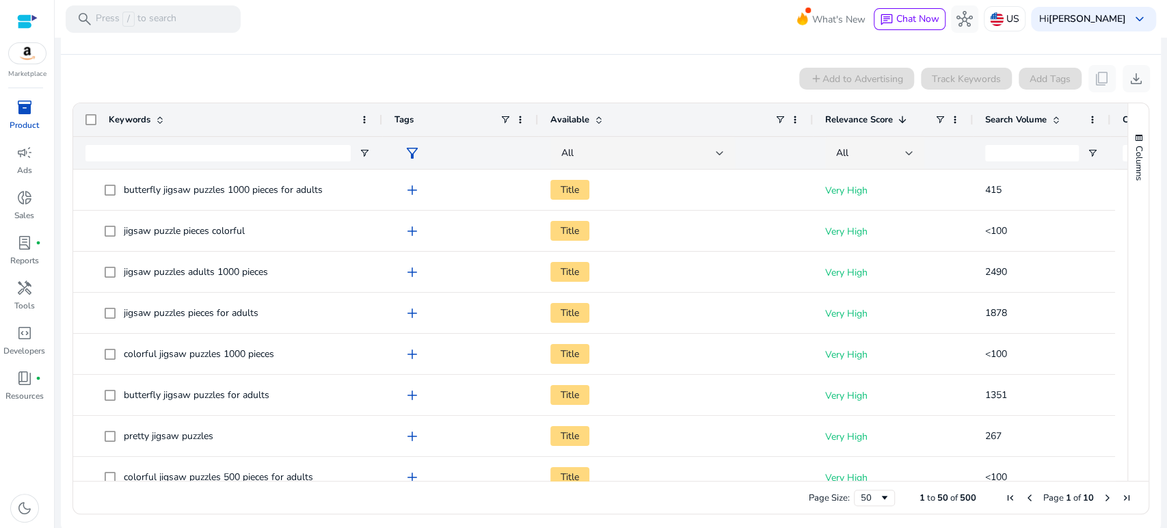
click at [1006, 116] on span "Search Volume" at bounding box center [1016, 119] width 62 height 12
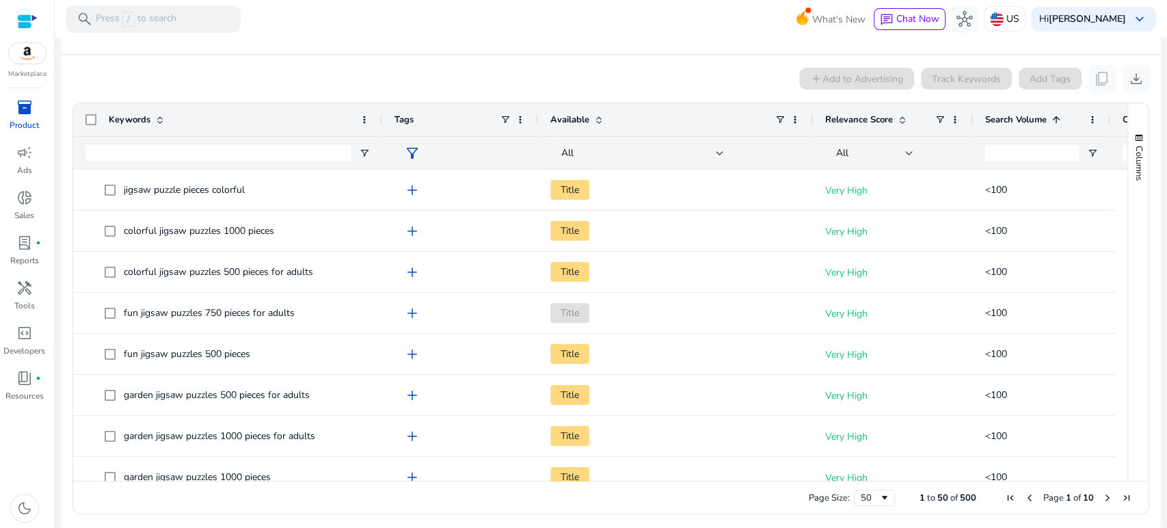
click at [1006, 116] on span "Search Volume" at bounding box center [1016, 119] width 62 height 12
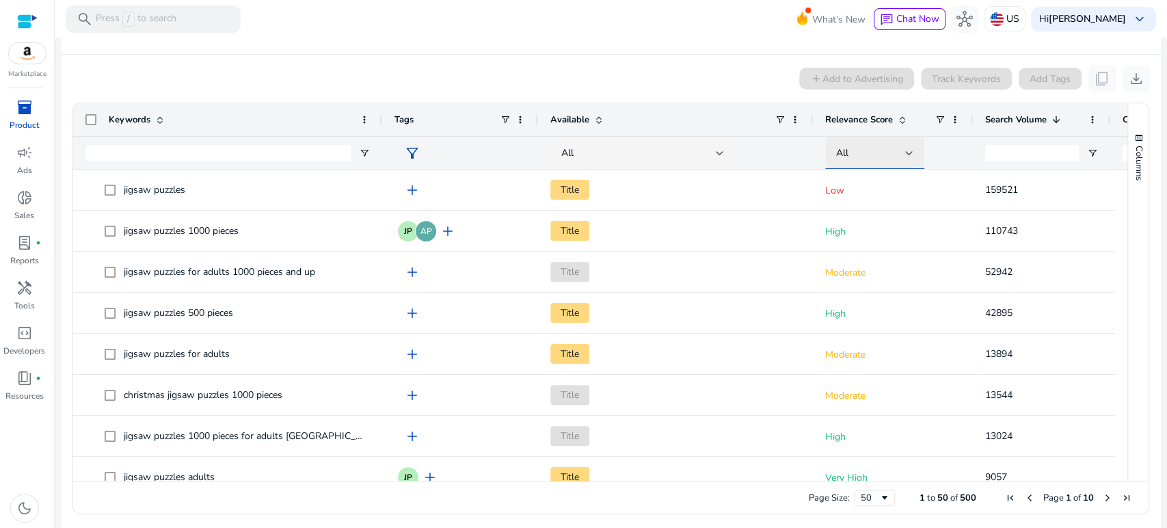
click at [912, 152] on div at bounding box center [909, 152] width 8 height 5
click at [912, 152] on div at bounding box center [583, 264] width 1167 height 528
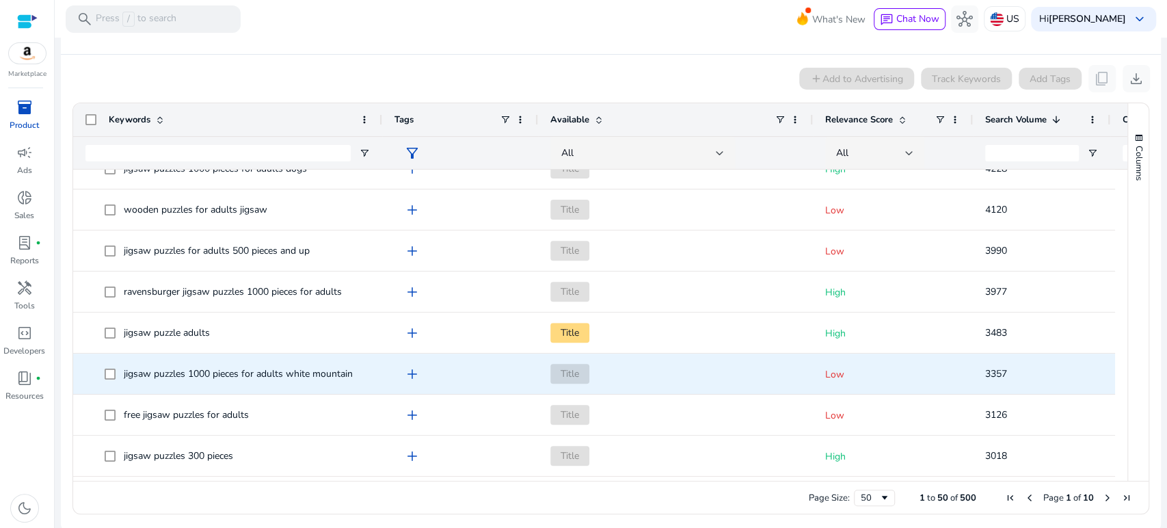
scroll to position [0, 0]
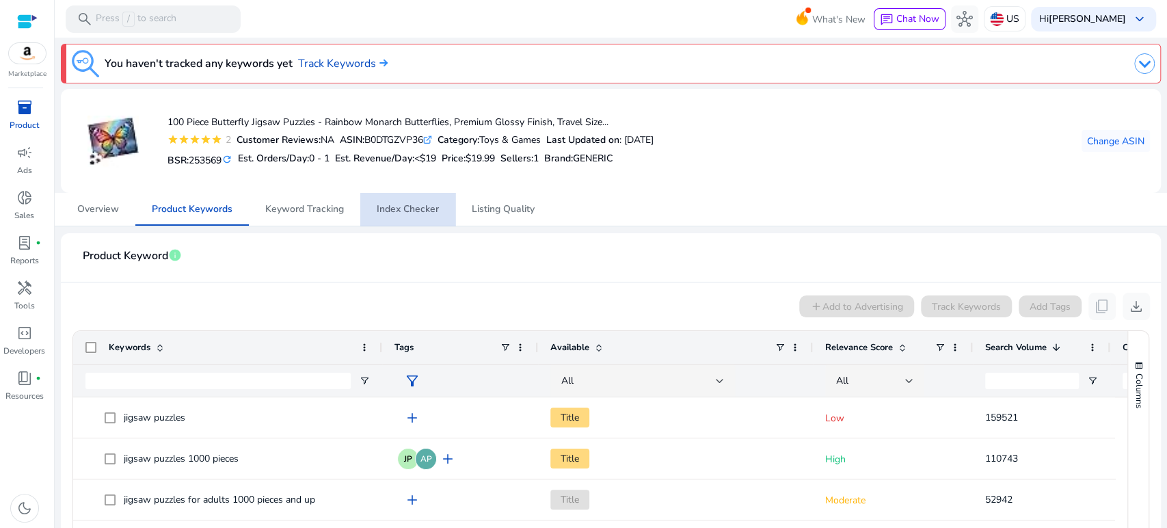
click at [409, 211] on span "Index Checker" at bounding box center [408, 209] width 62 height 10
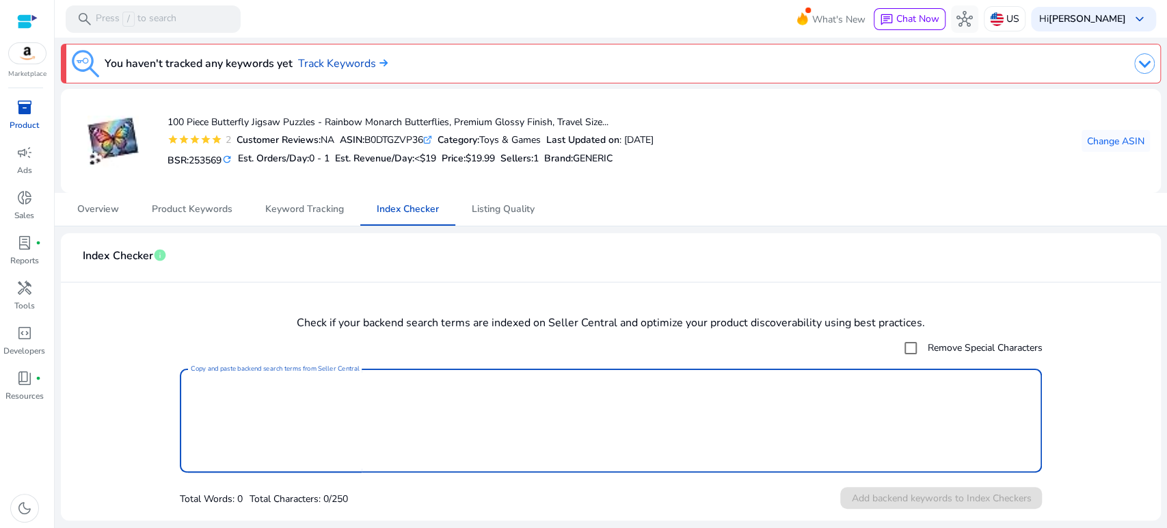
click at [349, 390] on textarea "Copy and paste backend search terms from Seller Central" at bounding box center [611, 420] width 841 height 90
type textarea "*"
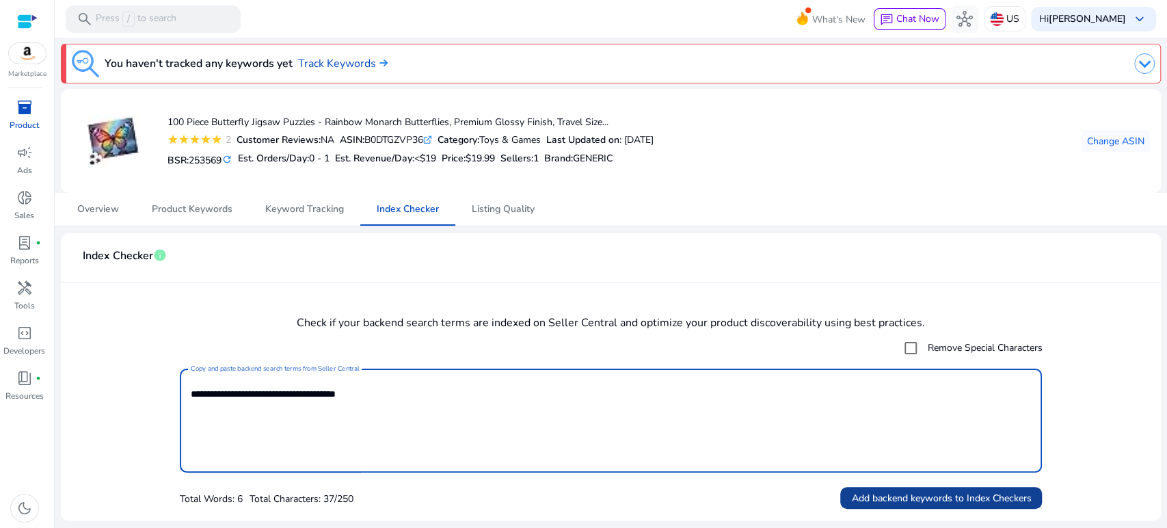
type textarea "**********"
click at [942, 498] on span "Add backend keywords to Index Checkers" at bounding box center [941, 498] width 180 height 14
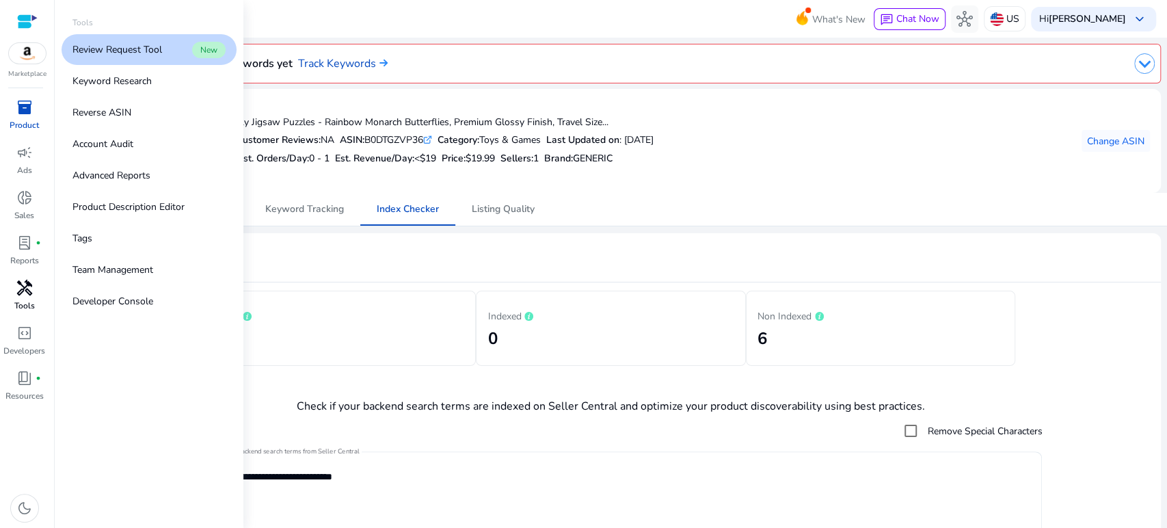
click at [18, 288] on span "handyman" at bounding box center [24, 288] width 16 height 16
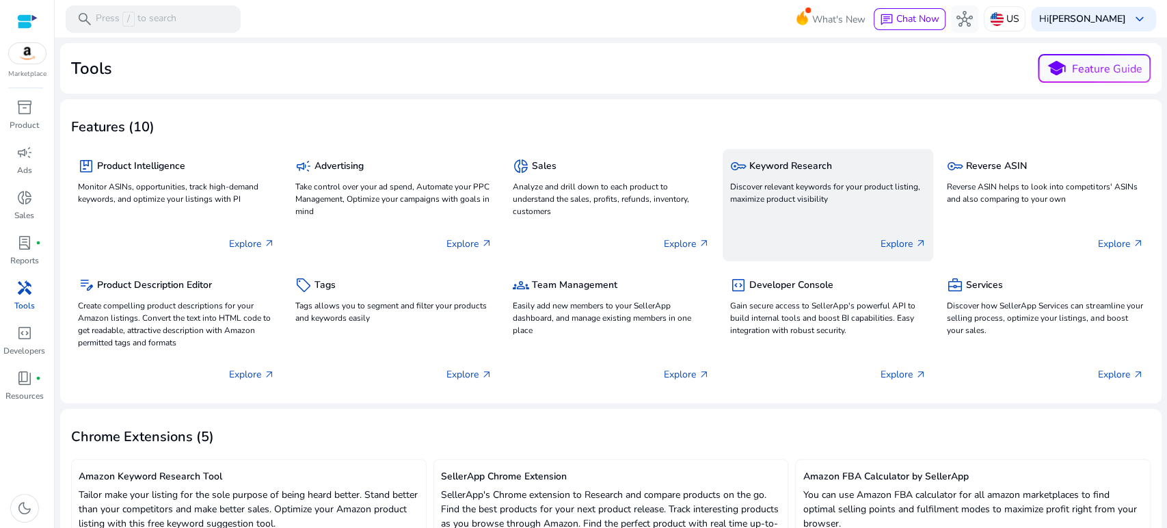
click at [812, 187] on p "Discover relevant keywords for your product listing, maximize product visibility" at bounding box center [827, 192] width 197 height 25
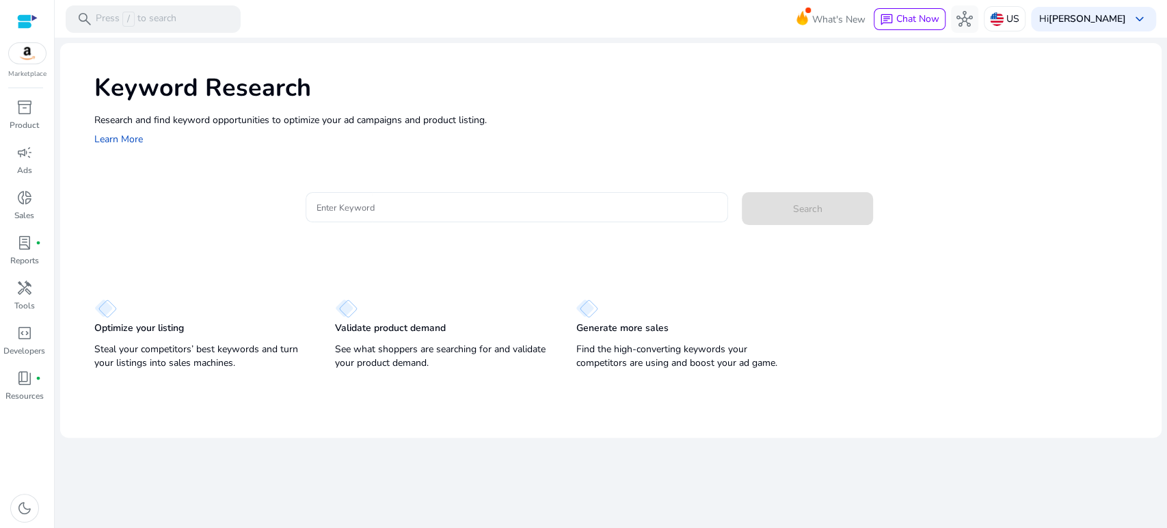
click at [487, 211] on input "Enter Keyword" at bounding box center [516, 207] width 401 height 15
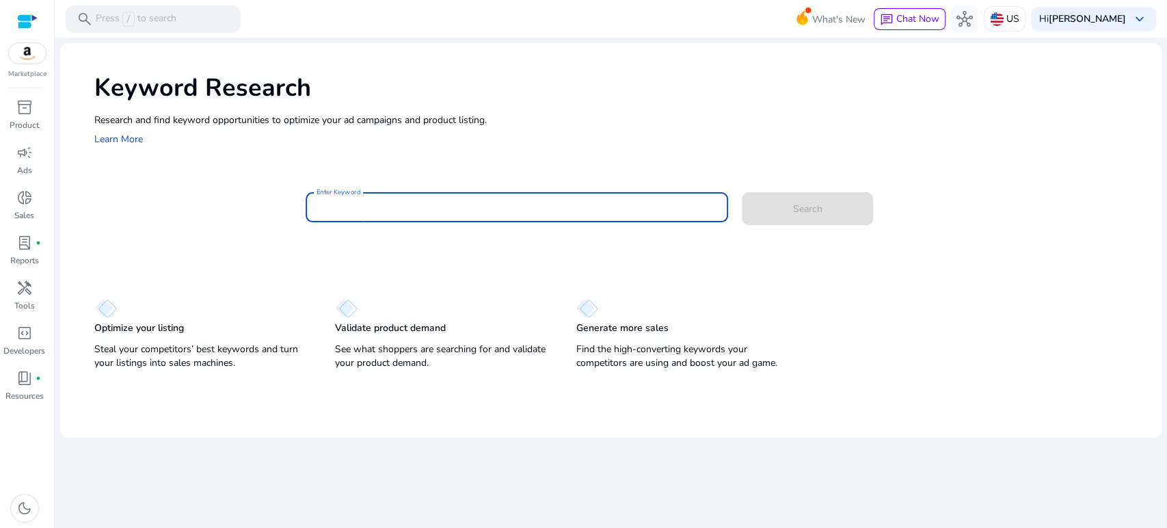
paste input "**********"
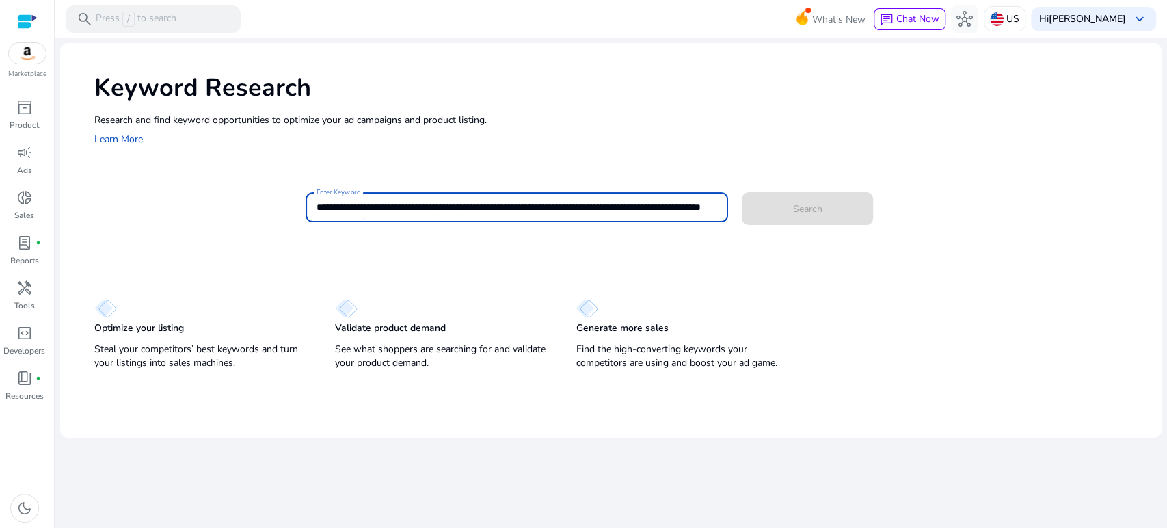
scroll to position [0, 96]
drag, startPoint x: 506, startPoint y: 204, endPoint x: 609, endPoint y: 206, distance: 102.6
click at [609, 206] on input "**********" at bounding box center [516, 207] width 401 height 15
click at [602, 211] on input "**********" at bounding box center [516, 207] width 401 height 15
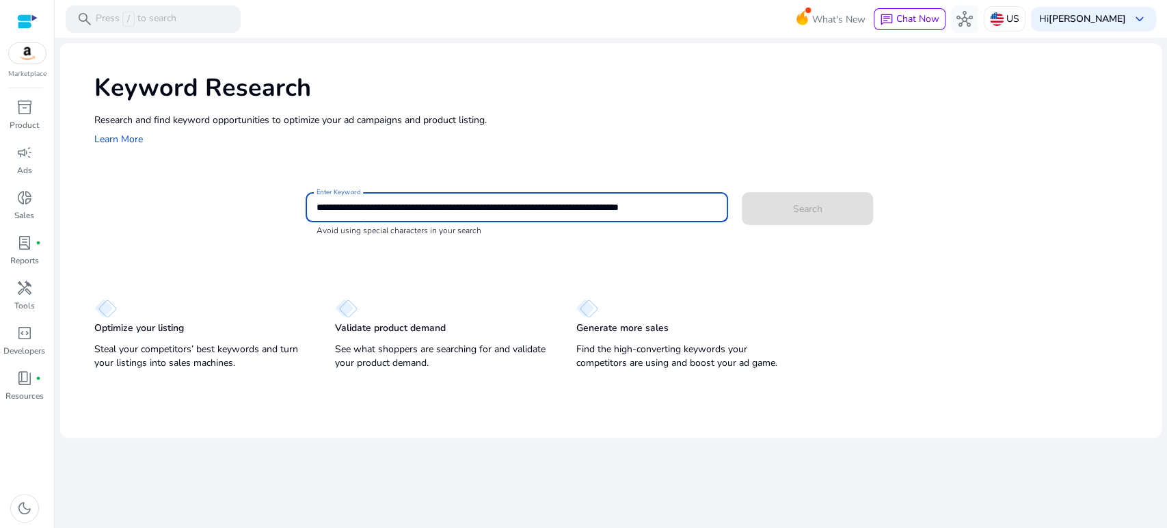
drag, startPoint x: 599, startPoint y: 206, endPoint x: 825, endPoint y: 201, distance: 225.6
click at [825, 201] on div "**********" at bounding box center [728, 214] width 845 height 44
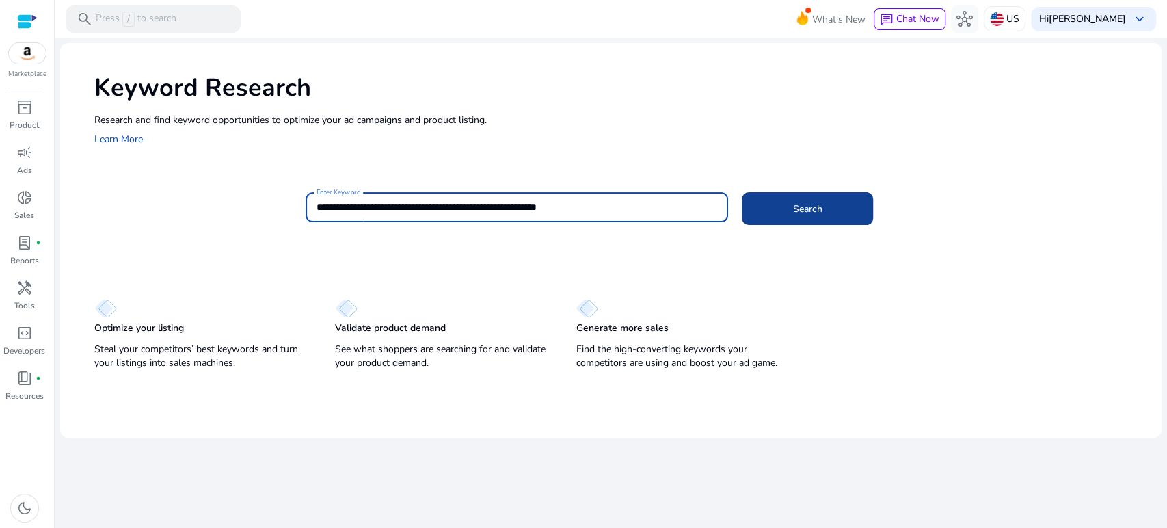
type input "**********"
click at [793, 215] on span "Search" at bounding box center [807, 209] width 29 height 14
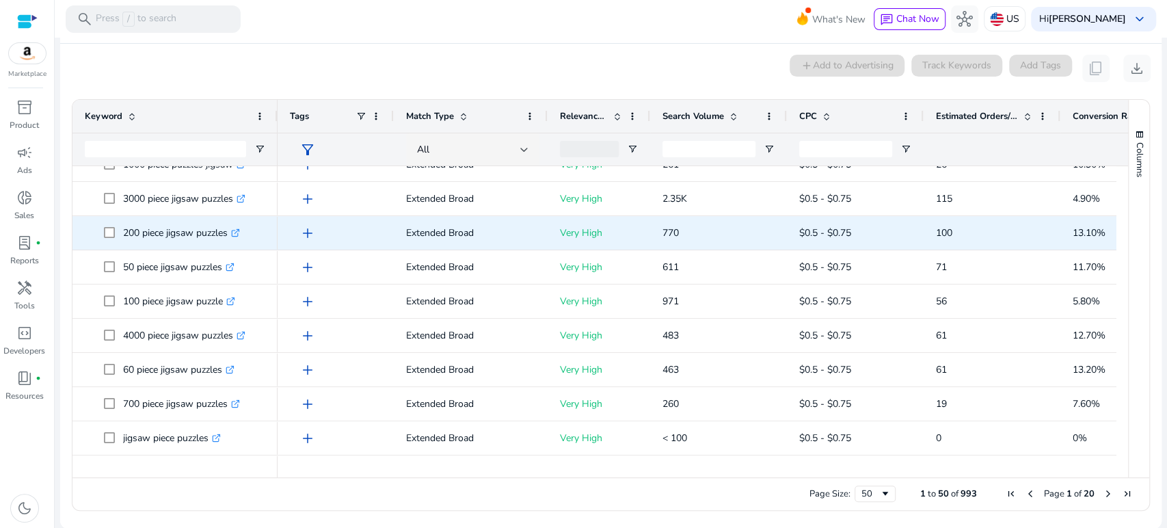
scroll to position [596, 0]
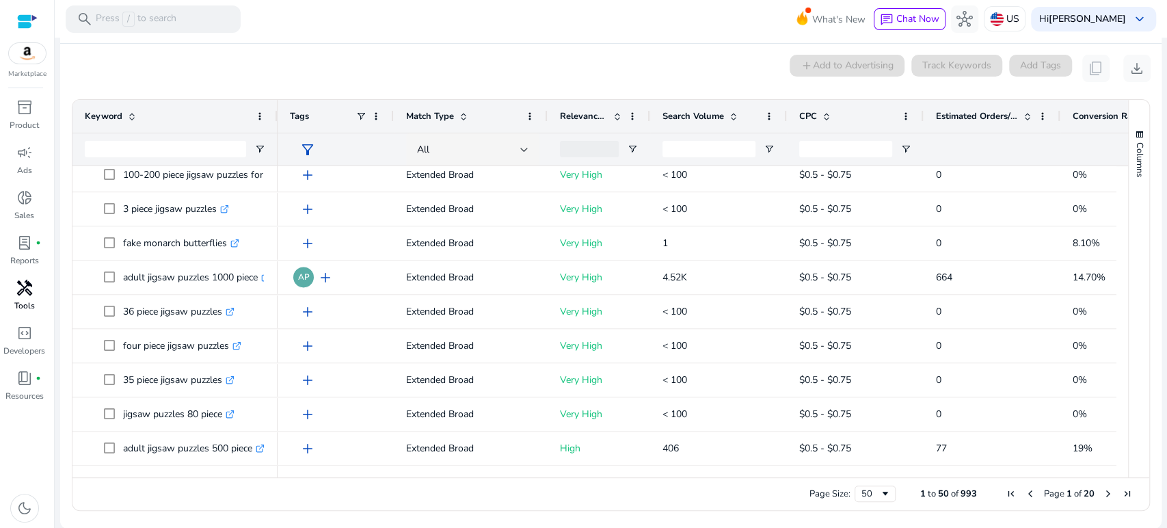
click at [31, 288] on span "handyman" at bounding box center [24, 288] width 16 height 16
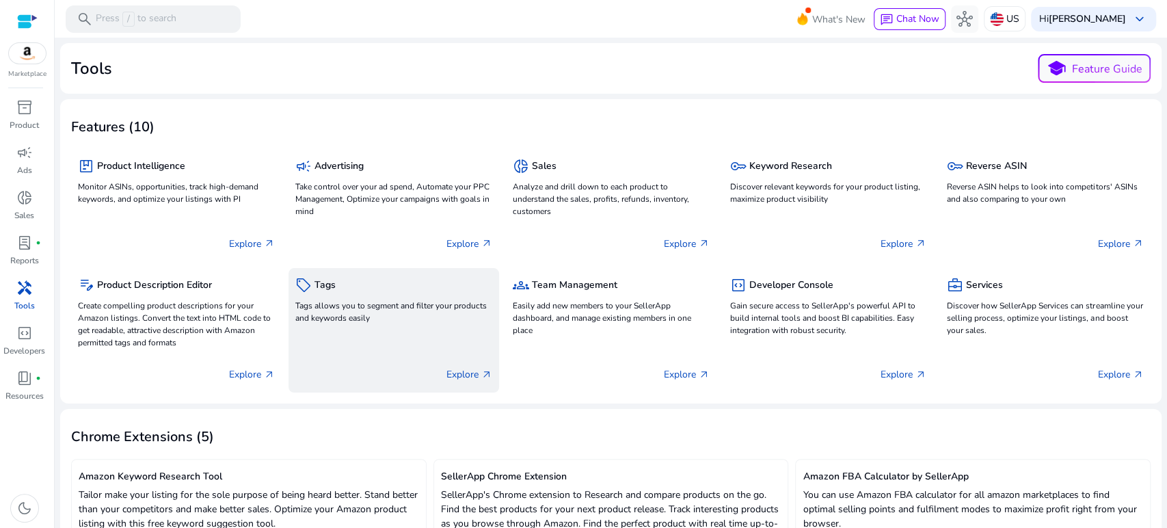
click at [341, 301] on p "Tags allows you to segment and filter your products and keywords easily" at bounding box center [393, 311] width 197 height 25
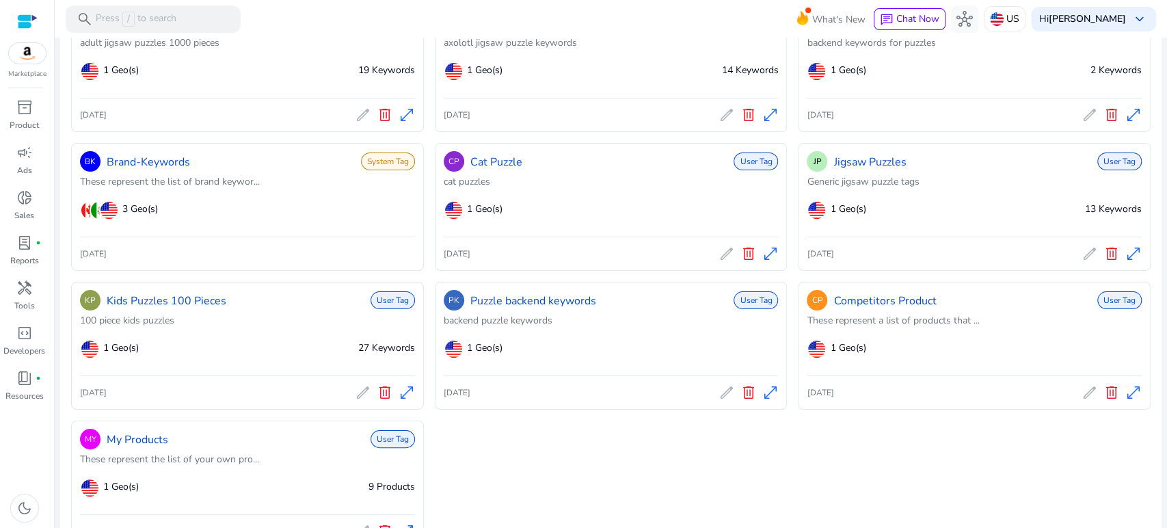
click at [309, 310] on div "KP Kids Puzzles 100 Pieces User Tag" at bounding box center [247, 300] width 335 height 25
click at [406, 390] on span "open_in_full" at bounding box center [406, 392] width 16 height 16
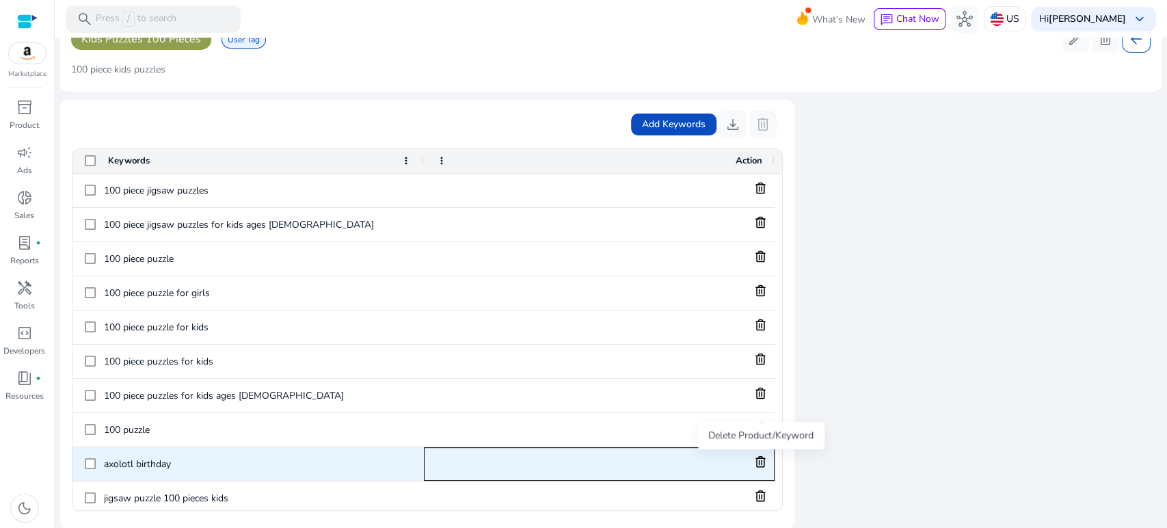
click at [760, 461] on icon at bounding box center [760, 461] width 12 height 12
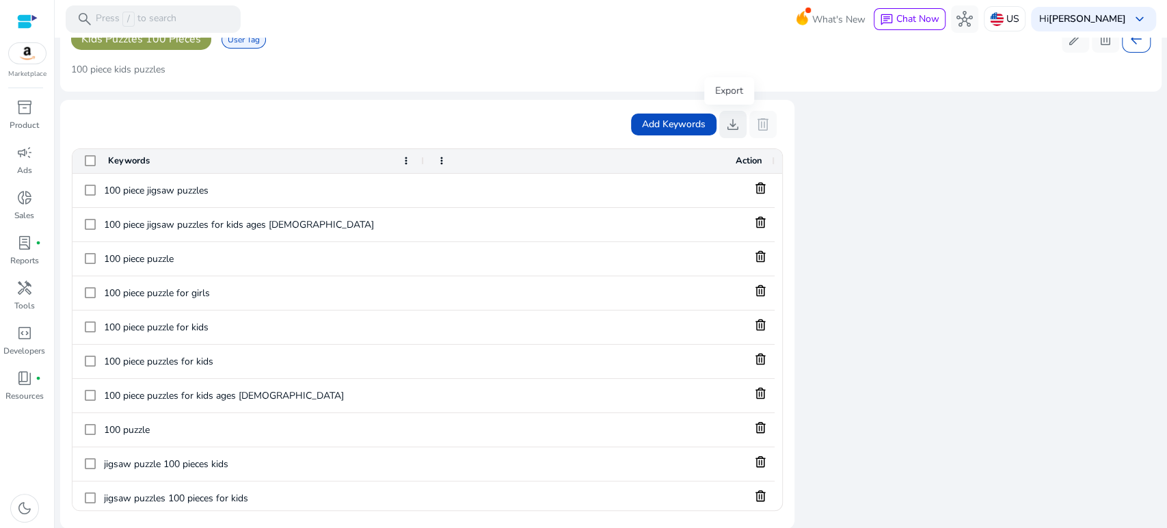
click at [727, 122] on span "download" at bounding box center [733, 124] width 16 height 16
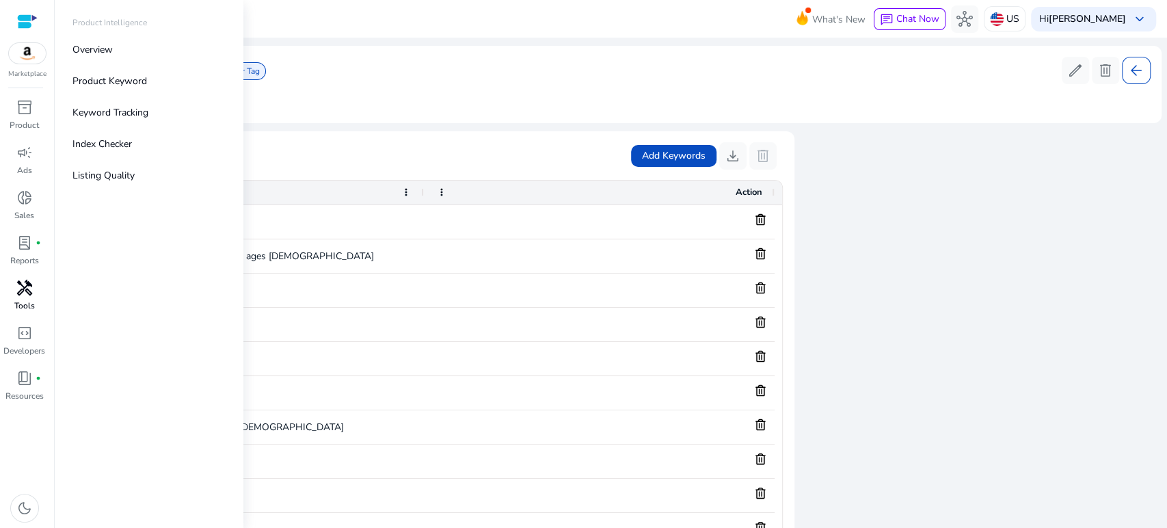
click at [25, 296] on span "handyman" at bounding box center [24, 288] width 16 height 16
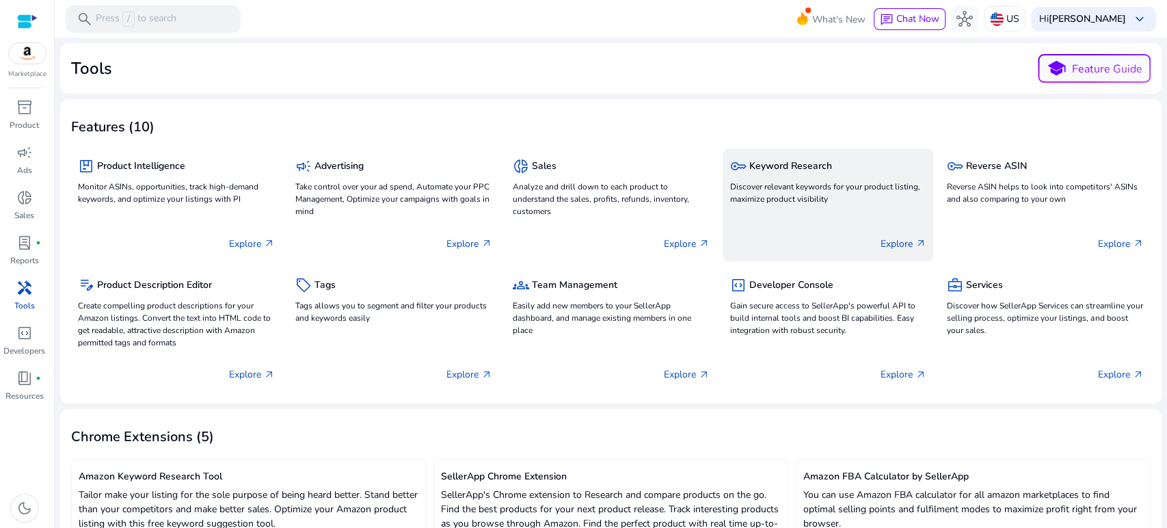
click at [779, 185] on p "Discover relevant keywords for your product listing, maximize product visibility" at bounding box center [827, 192] width 197 height 25
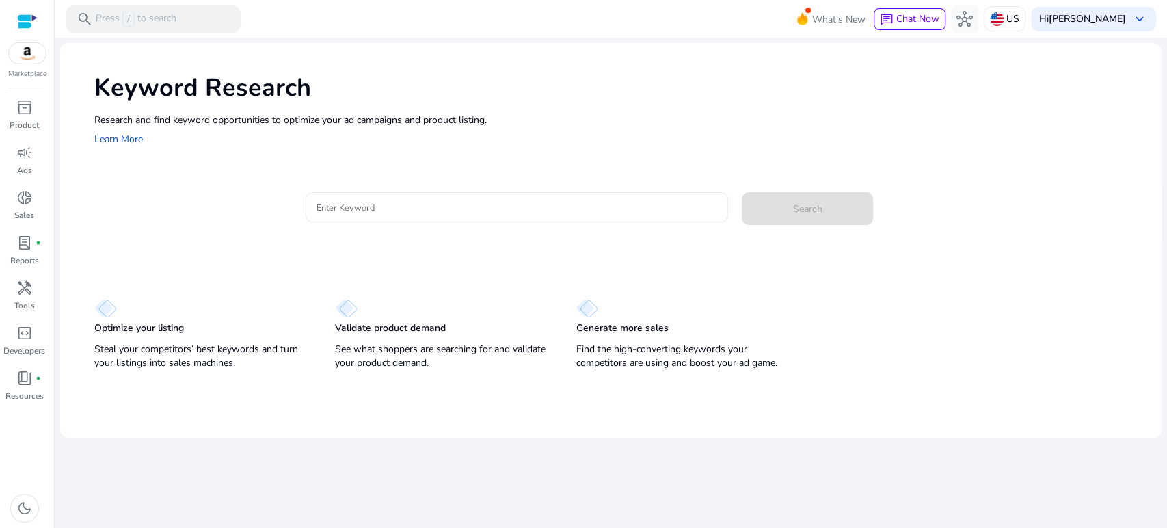
click at [394, 198] on div at bounding box center [516, 207] width 401 height 30
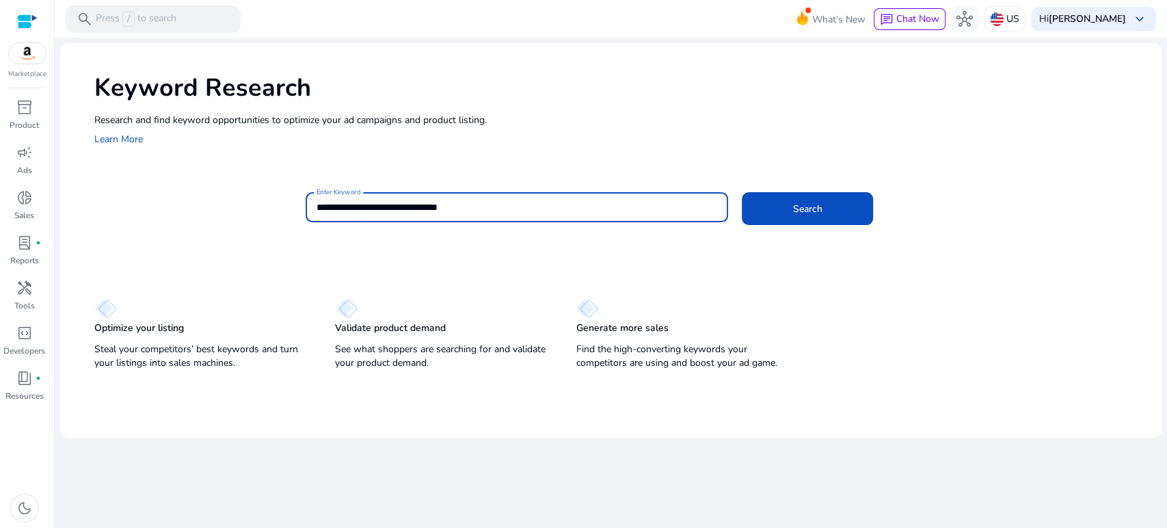
click at [446, 207] on input "**********" at bounding box center [516, 207] width 401 height 15
type input "**********"
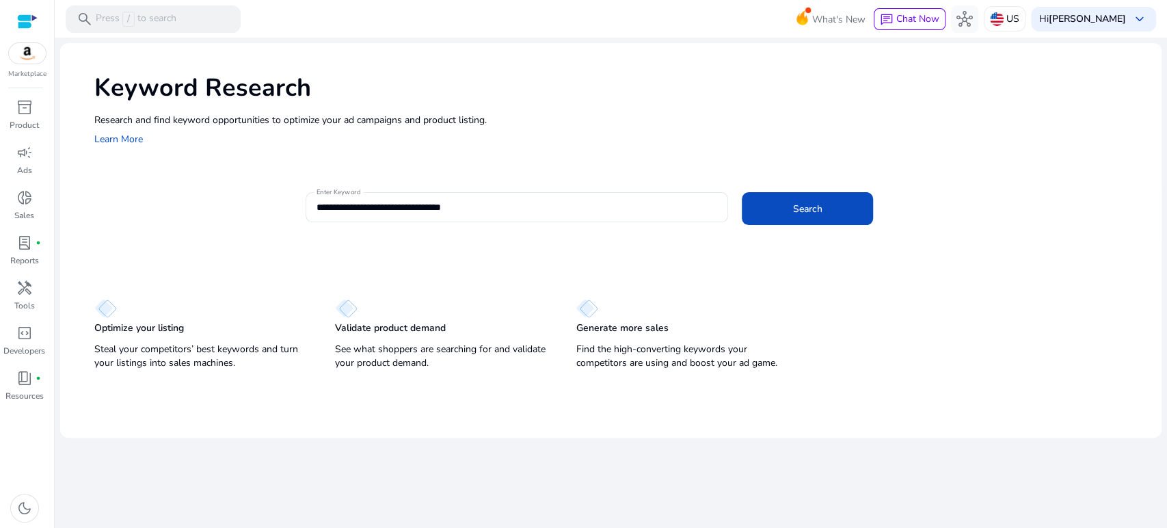
click at [853, 187] on mat-card "**********" at bounding box center [627, 214] width 1067 height 66
click at [833, 206] on span at bounding box center [807, 208] width 131 height 33
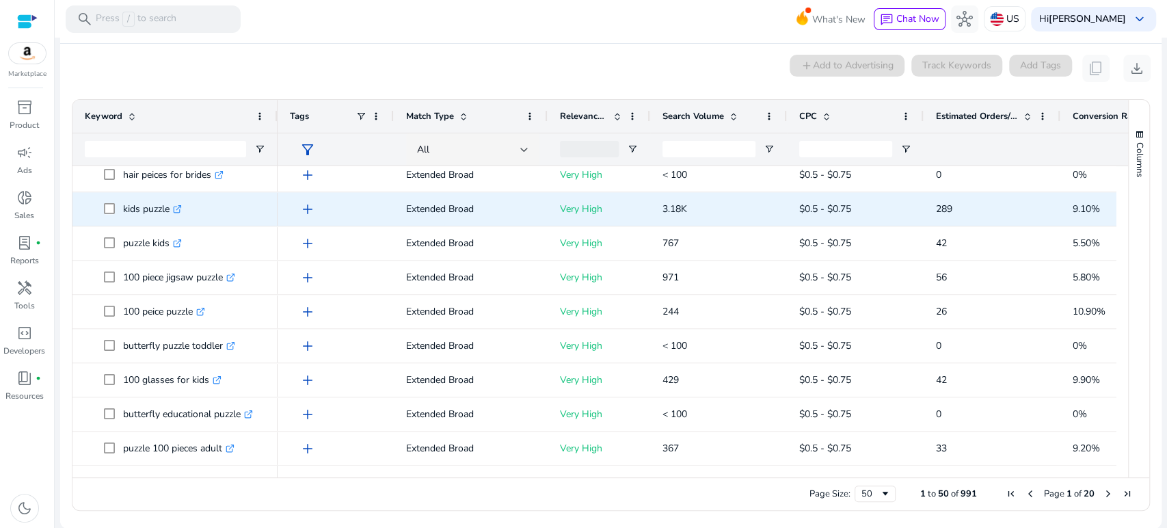
scroll to position [1334, 0]
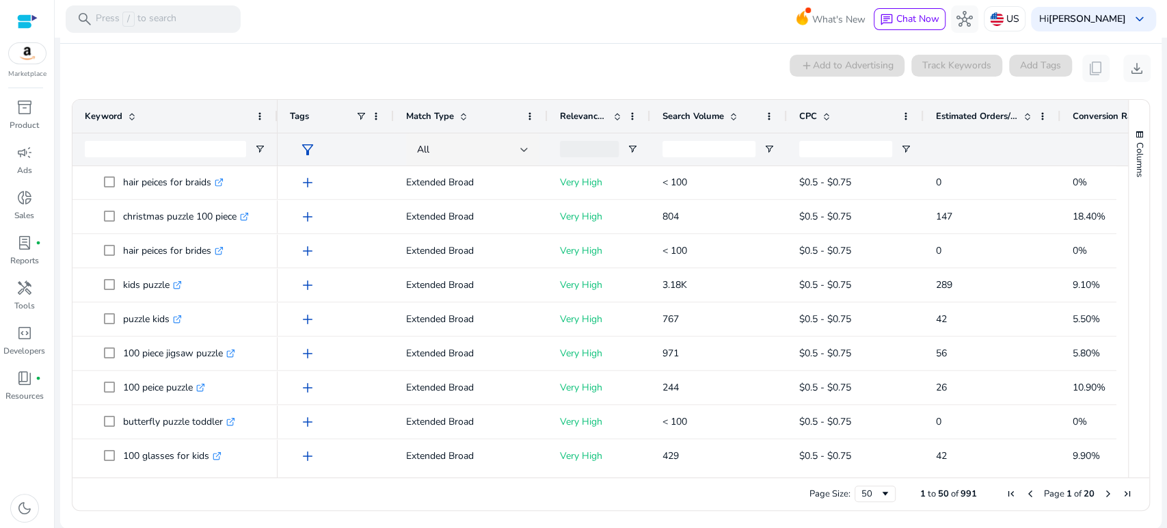
click at [461, 117] on span at bounding box center [463, 116] width 11 height 11
click at [526, 150] on div at bounding box center [524, 149] width 8 height 5
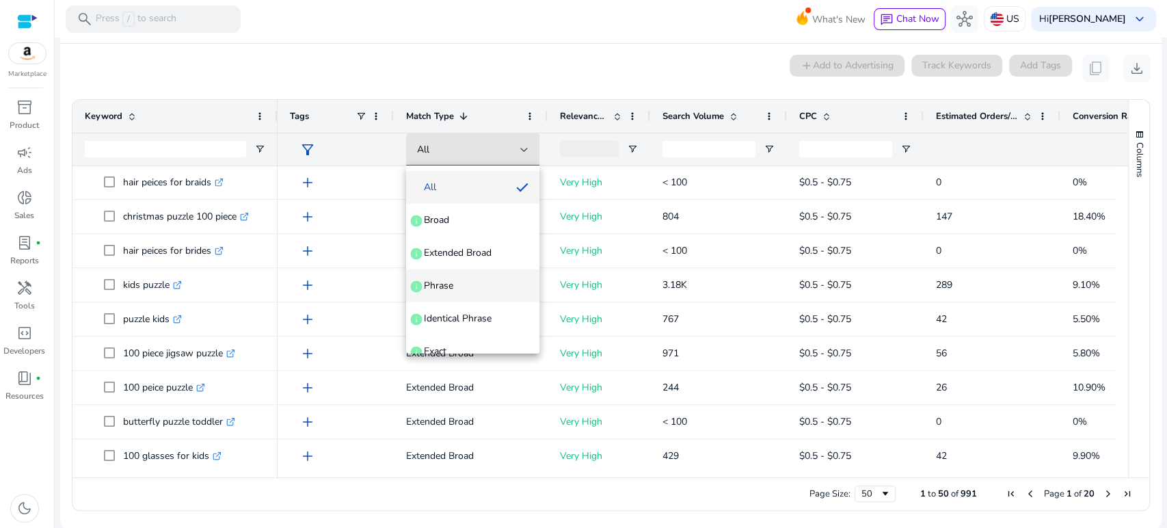
click at [452, 285] on span "Phrase" at bounding box center [438, 286] width 29 height 14
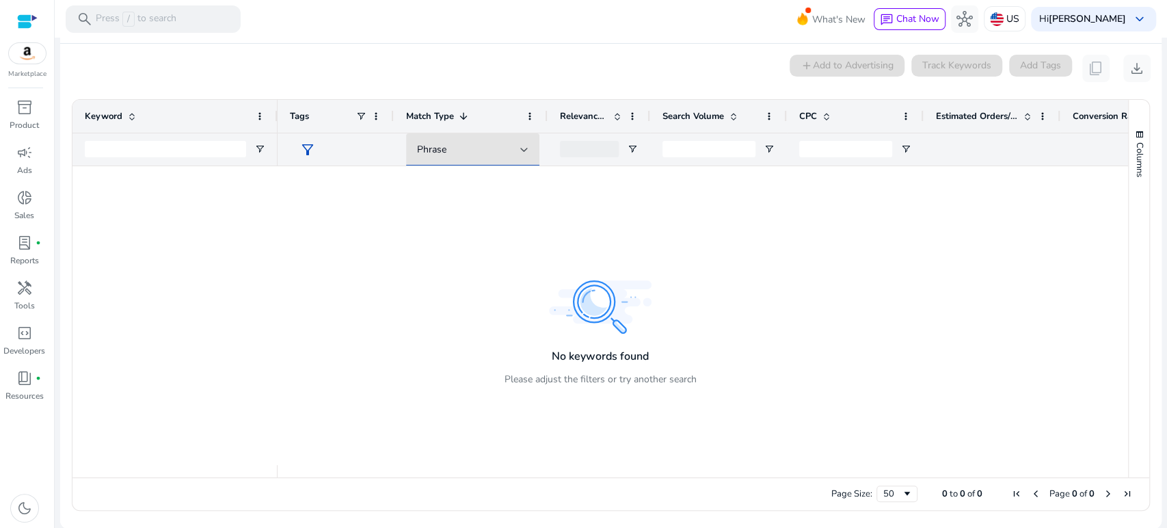
scroll to position [0, 0]
click at [524, 153] on div at bounding box center [524, 149] width 8 height 16
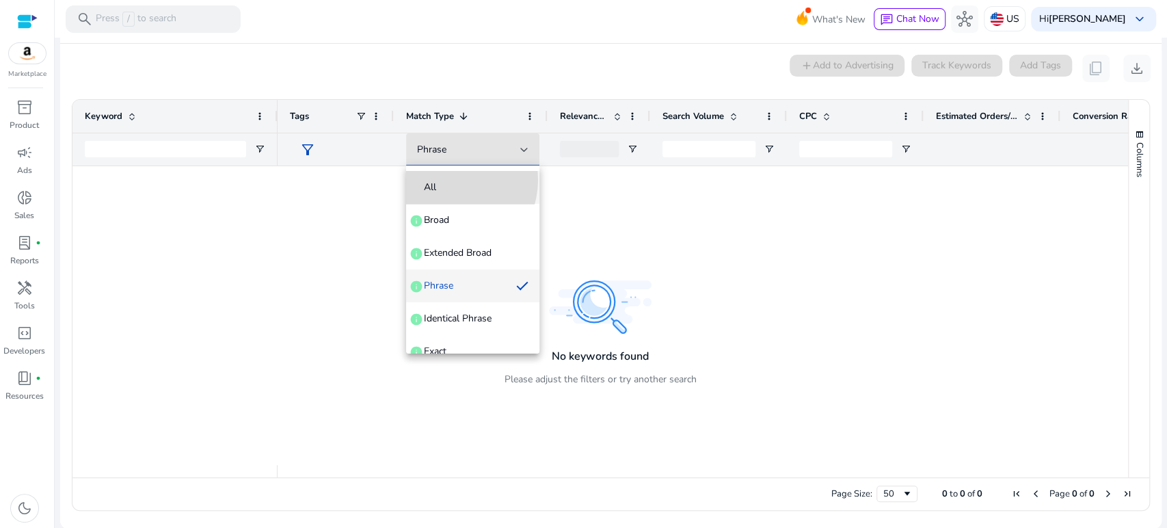
click at [446, 180] on span "All" at bounding box center [472, 187] width 111 height 14
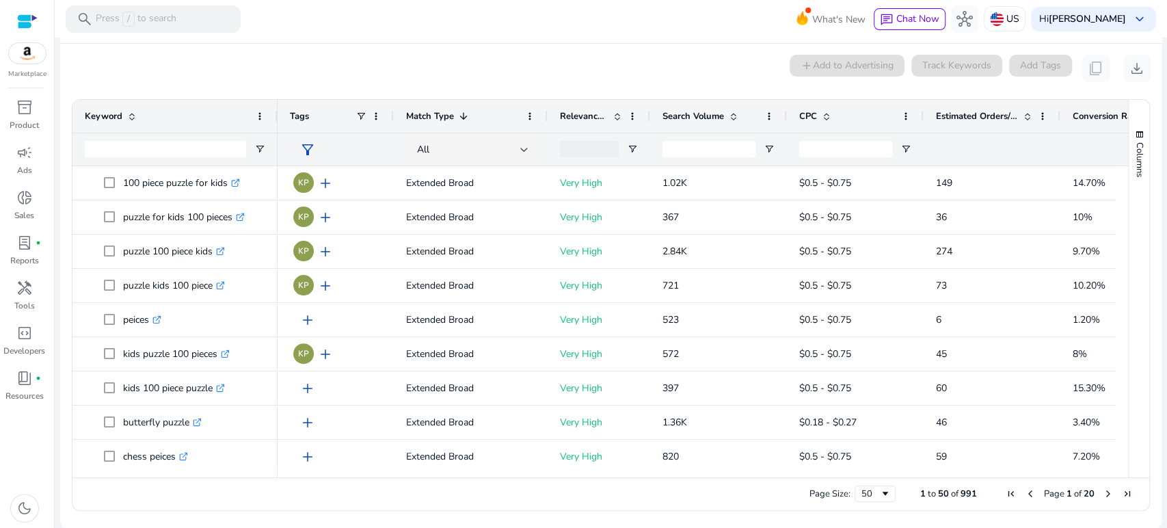
click at [448, 59] on div "0 keyword(s) selected add Add to Advertising Track Keywords Add Tags content_co…" at bounding box center [610, 68] width 1079 height 27
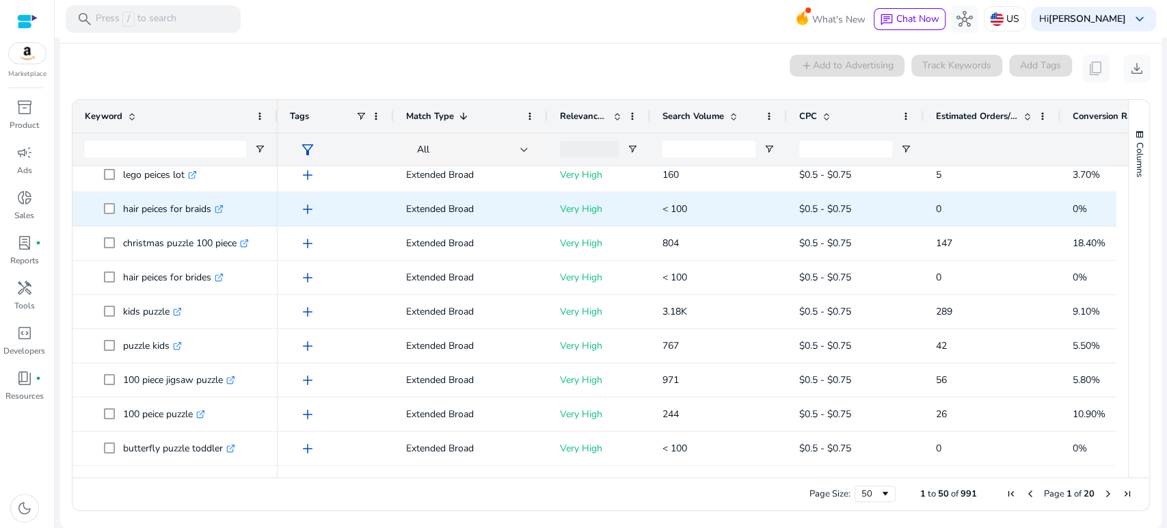
scroll to position [1366, 0]
